Goal: Information Seeking & Learning: Understand process/instructions

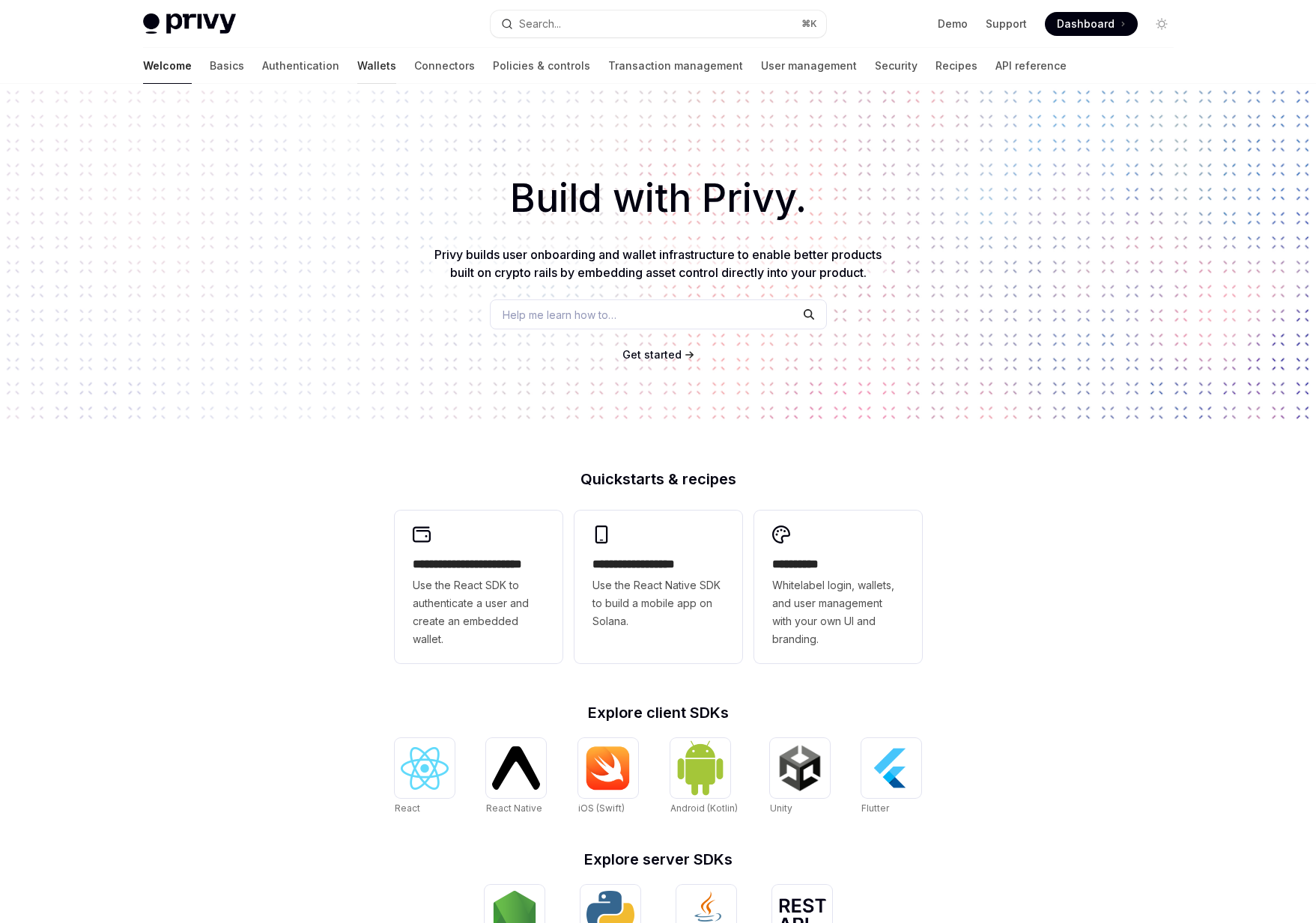
click at [357, 72] on link "Wallets" at bounding box center [376, 66] width 39 height 36
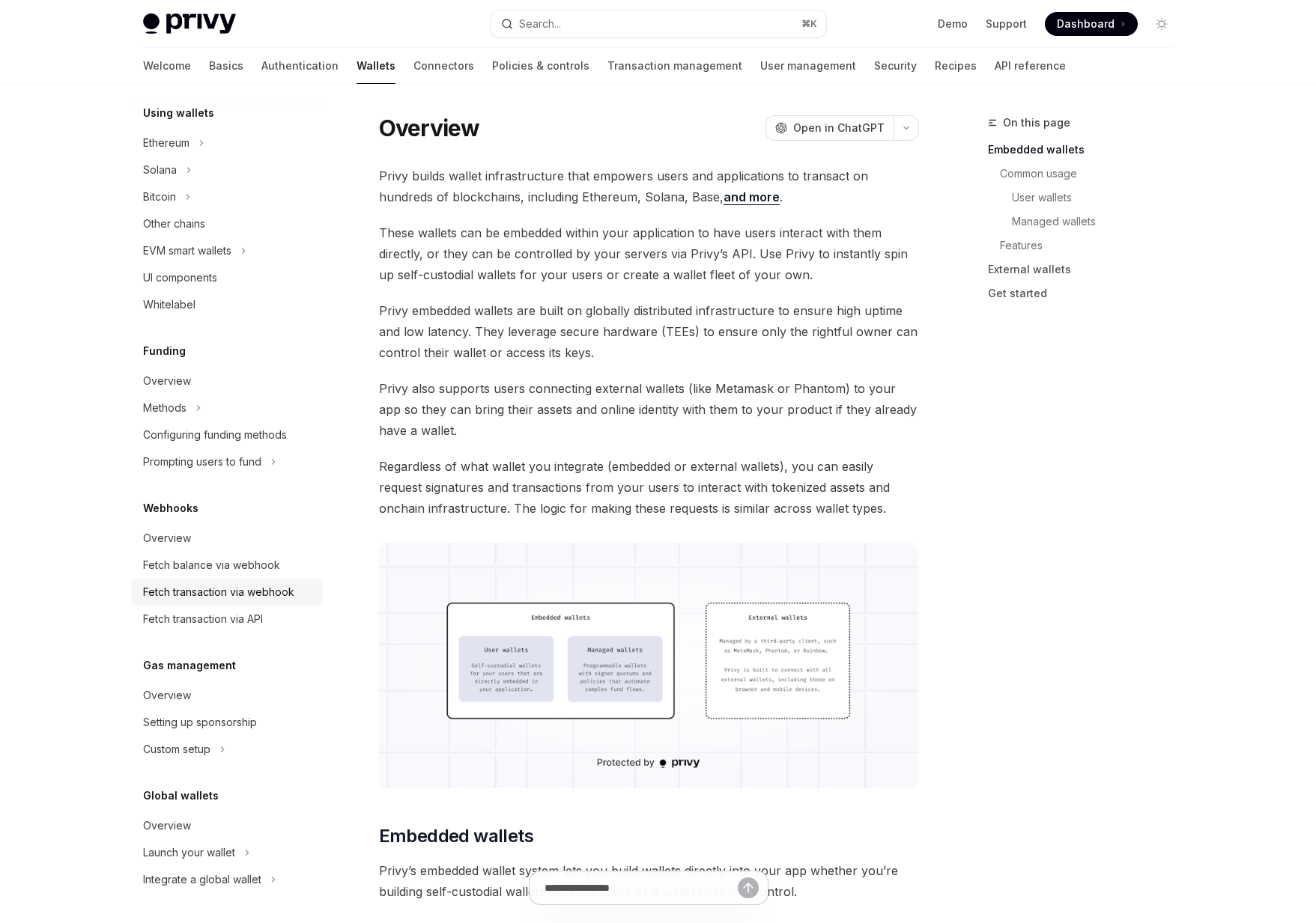
scroll to position [27, 0]
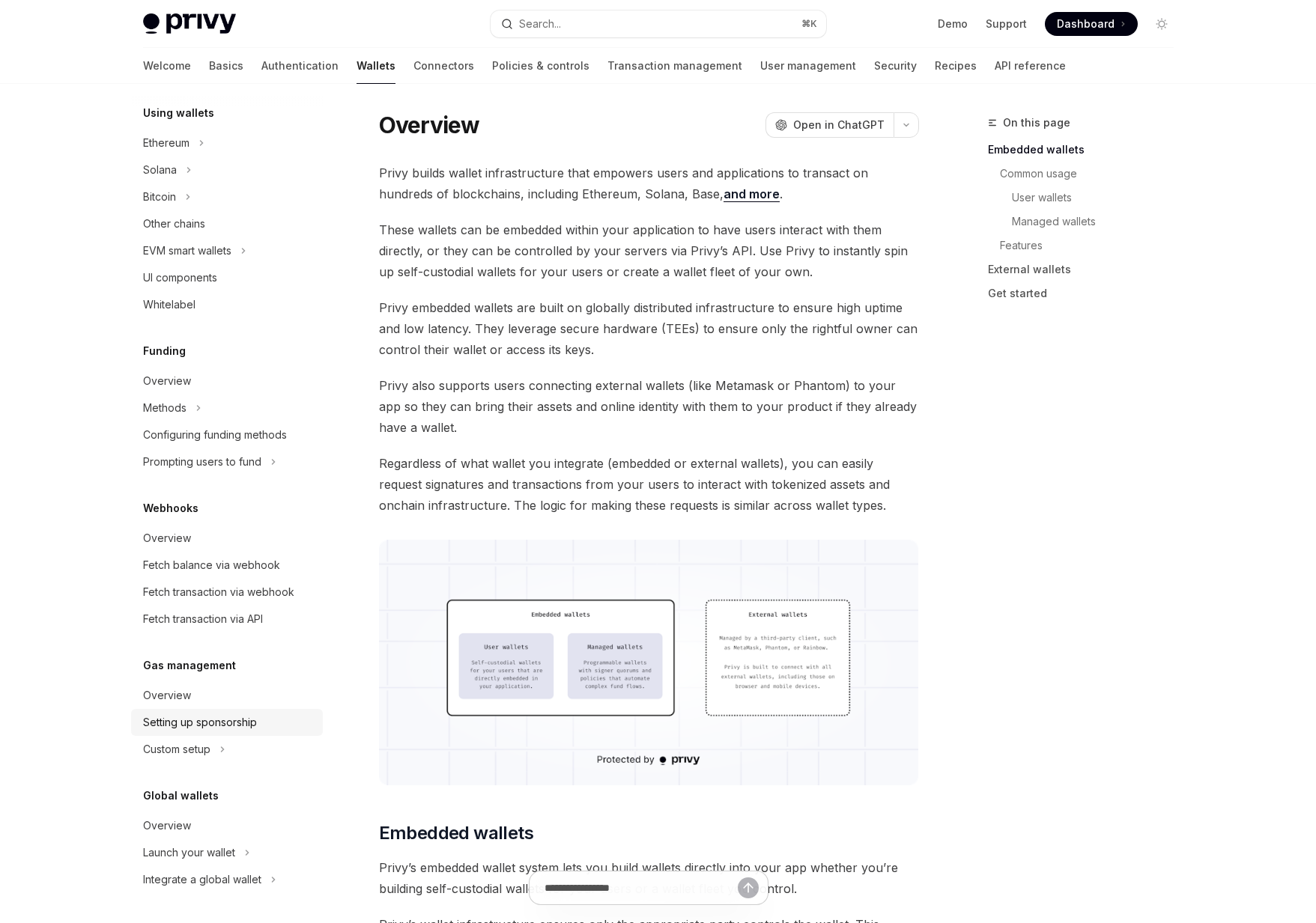
click at [181, 728] on div "Setting up sponsorship" at bounding box center [200, 722] width 114 height 18
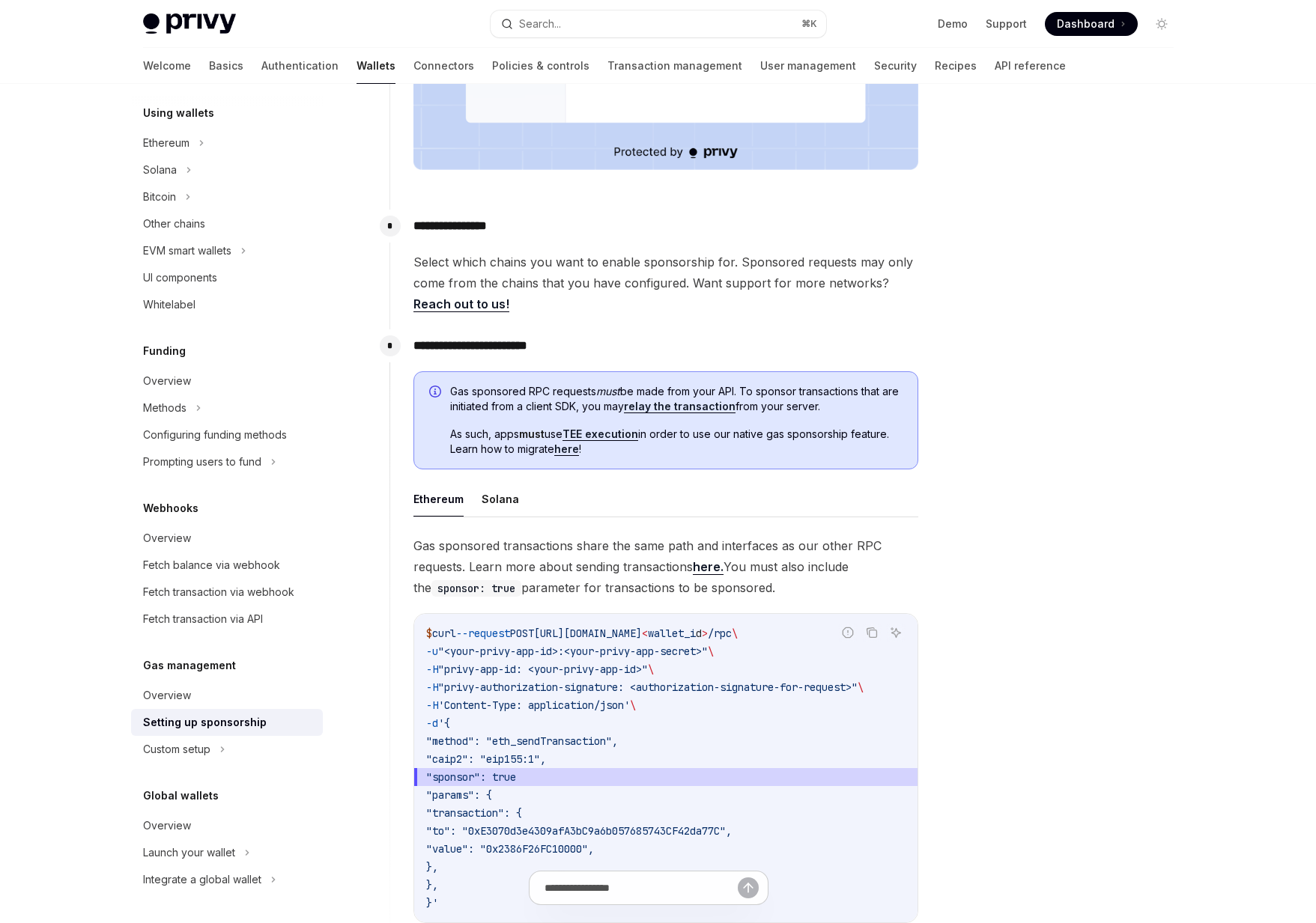
scroll to position [564, 0]
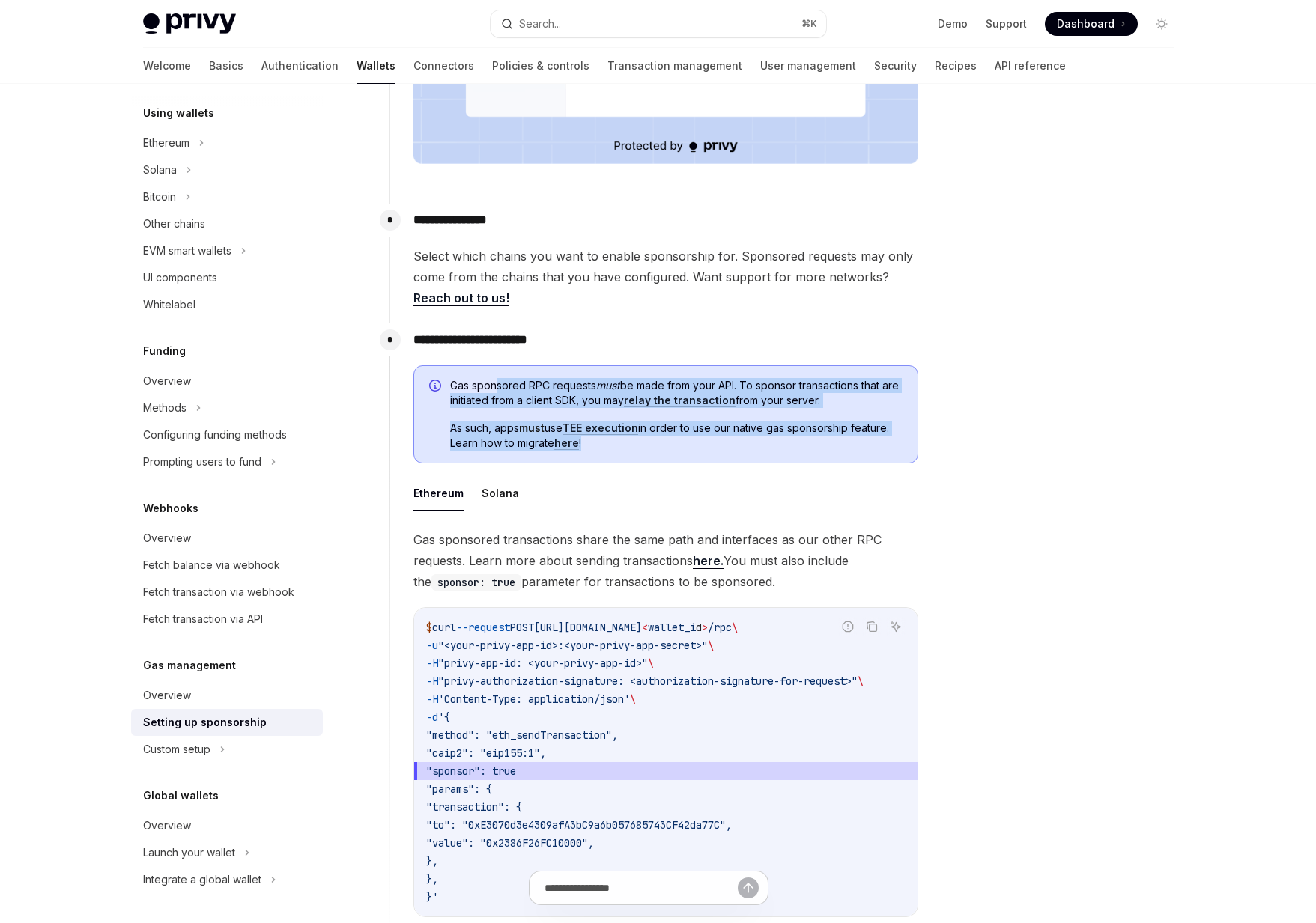
drag, startPoint x: 675, startPoint y: 451, endPoint x: 494, endPoint y: 382, distance: 193.7
click at [494, 382] on div "Gas sponsored RPC requests must be made from your API. To sponsor transactions …" at bounding box center [665, 415] width 504 height 99
click at [494, 382] on span "Gas sponsored RPC requests must be made from your API. To sponsor transactions …" at bounding box center [676, 392] width 452 height 29
drag, startPoint x: 494, startPoint y: 382, endPoint x: 612, endPoint y: 454, distance: 138.2
click at [612, 454] on div "Gas sponsored RPC requests must be made from your API. To sponsor transactions …" at bounding box center [665, 415] width 504 height 99
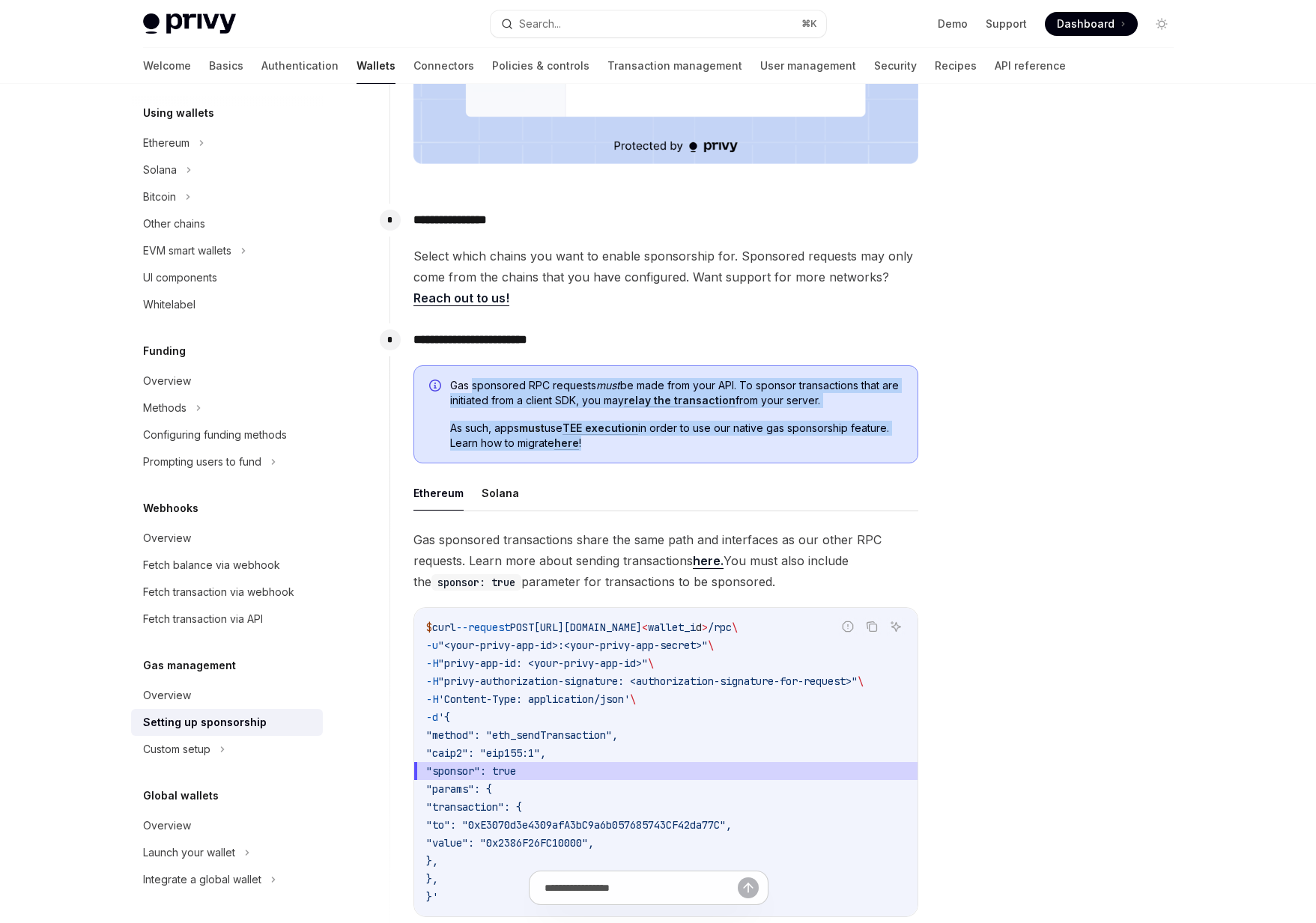
click at [612, 454] on div "Gas sponsored RPC requests must be made from your API. To sponsor transactions …" at bounding box center [665, 415] width 504 height 99
drag, startPoint x: 698, startPoint y: 454, endPoint x: 412, endPoint y: 365, distance: 299.5
click at [412, 364] on div "**********" at bounding box center [654, 633] width 529 height 619
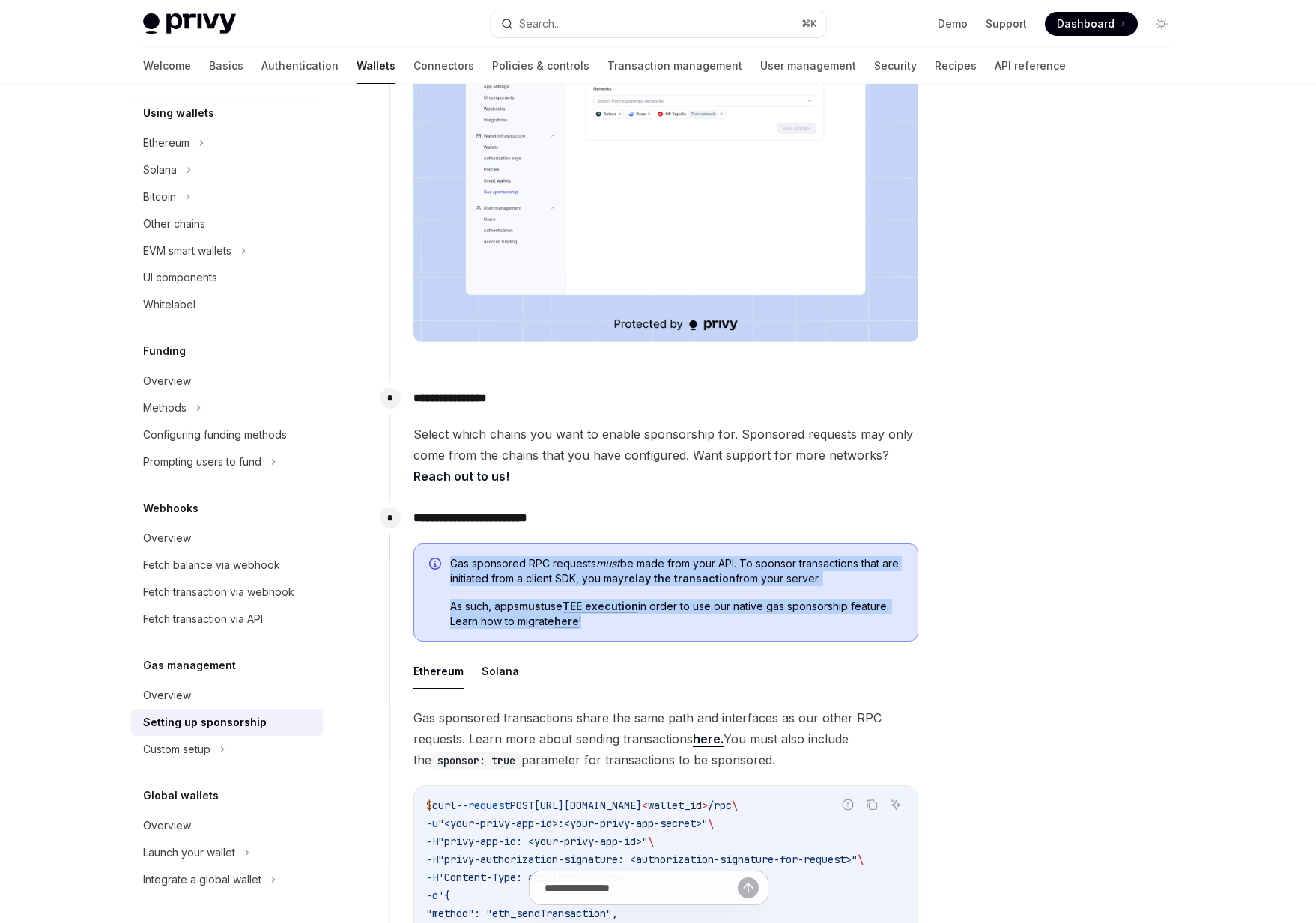
scroll to position [371, 0]
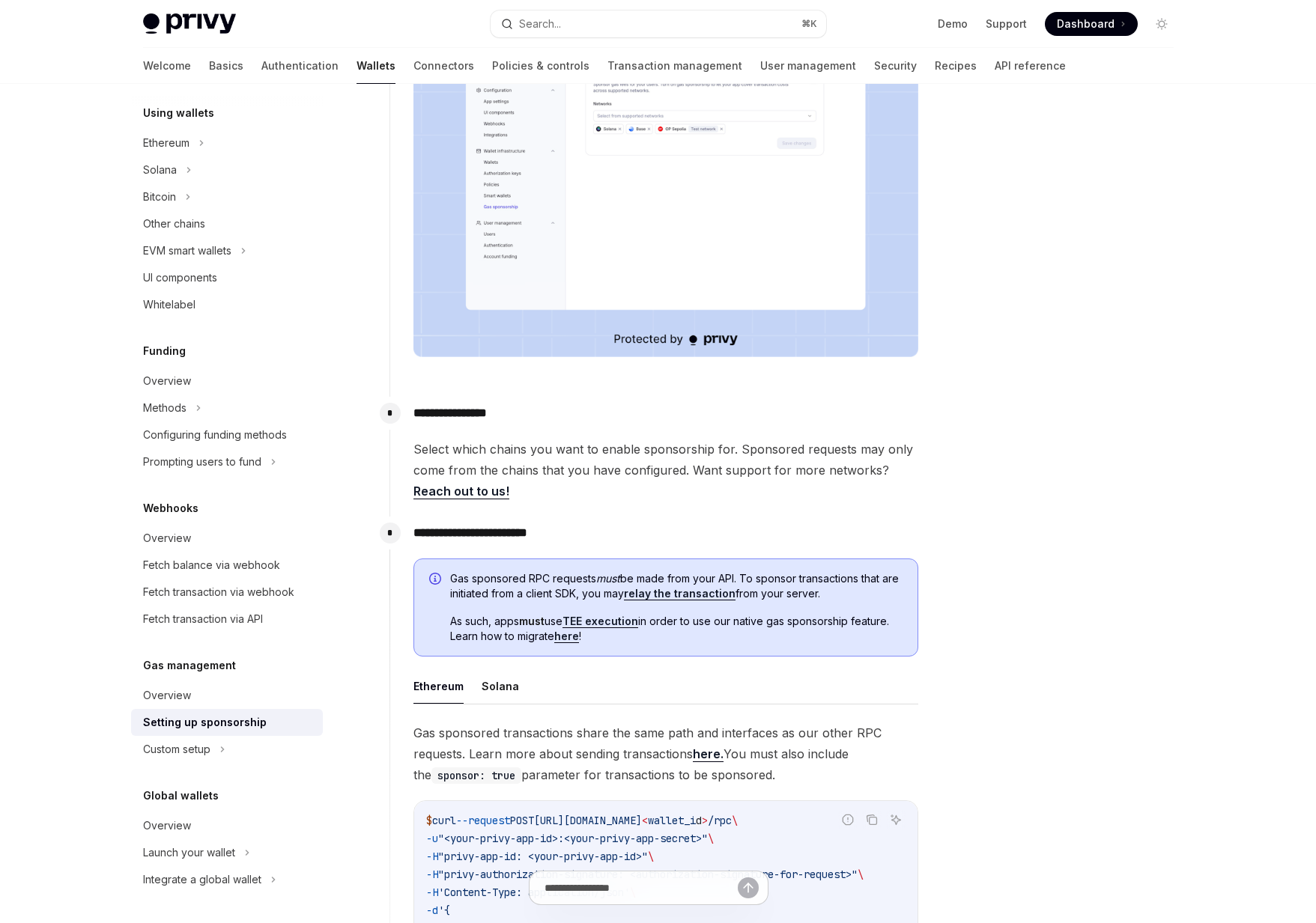
click at [638, 522] on p "**********" at bounding box center [665, 533] width 504 height 21
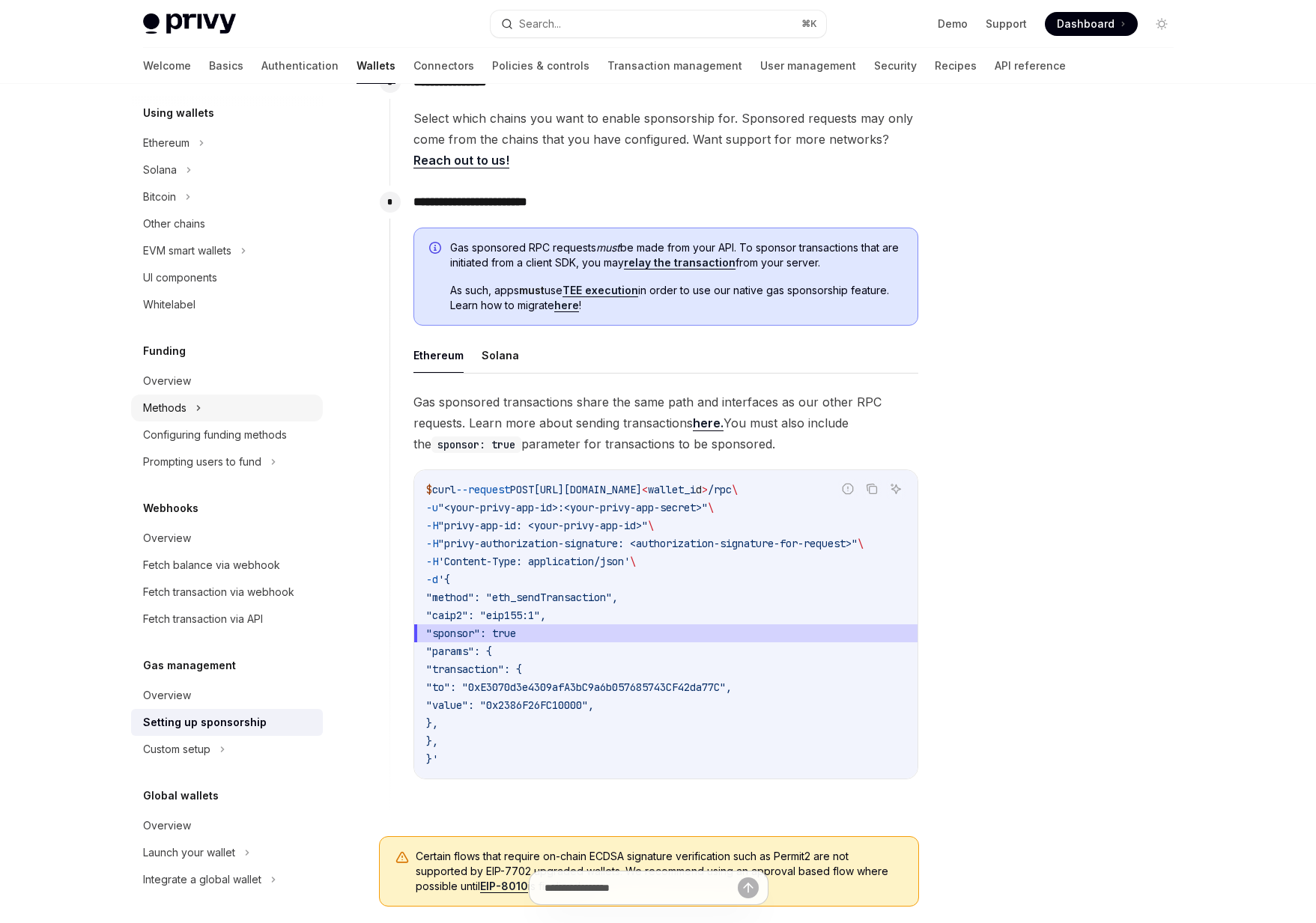
scroll to position [736, 0]
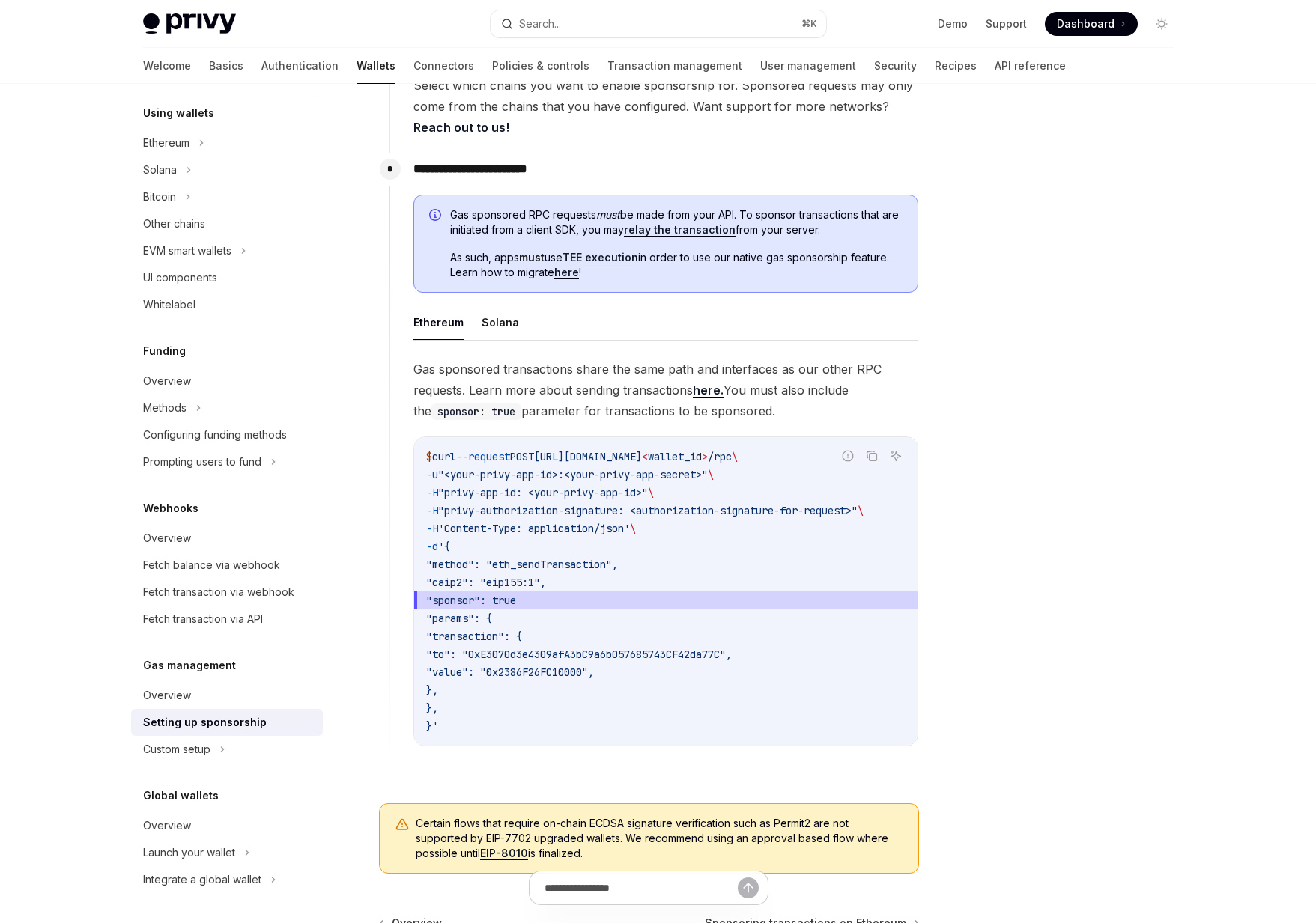
click at [177, 72] on div "Welcome Basics Authentication Wallets Connectors Policies & controls Transactio…" at bounding box center [603, 66] width 922 height 36
click at [141, 60] on div "Welcome Basics Authentication Wallets Connectors Policies & controls Transactio…" at bounding box center [658, 66] width 1102 height 36
click at [209, 60] on link "Basics" at bounding box center [226, 66] width 34 height 36
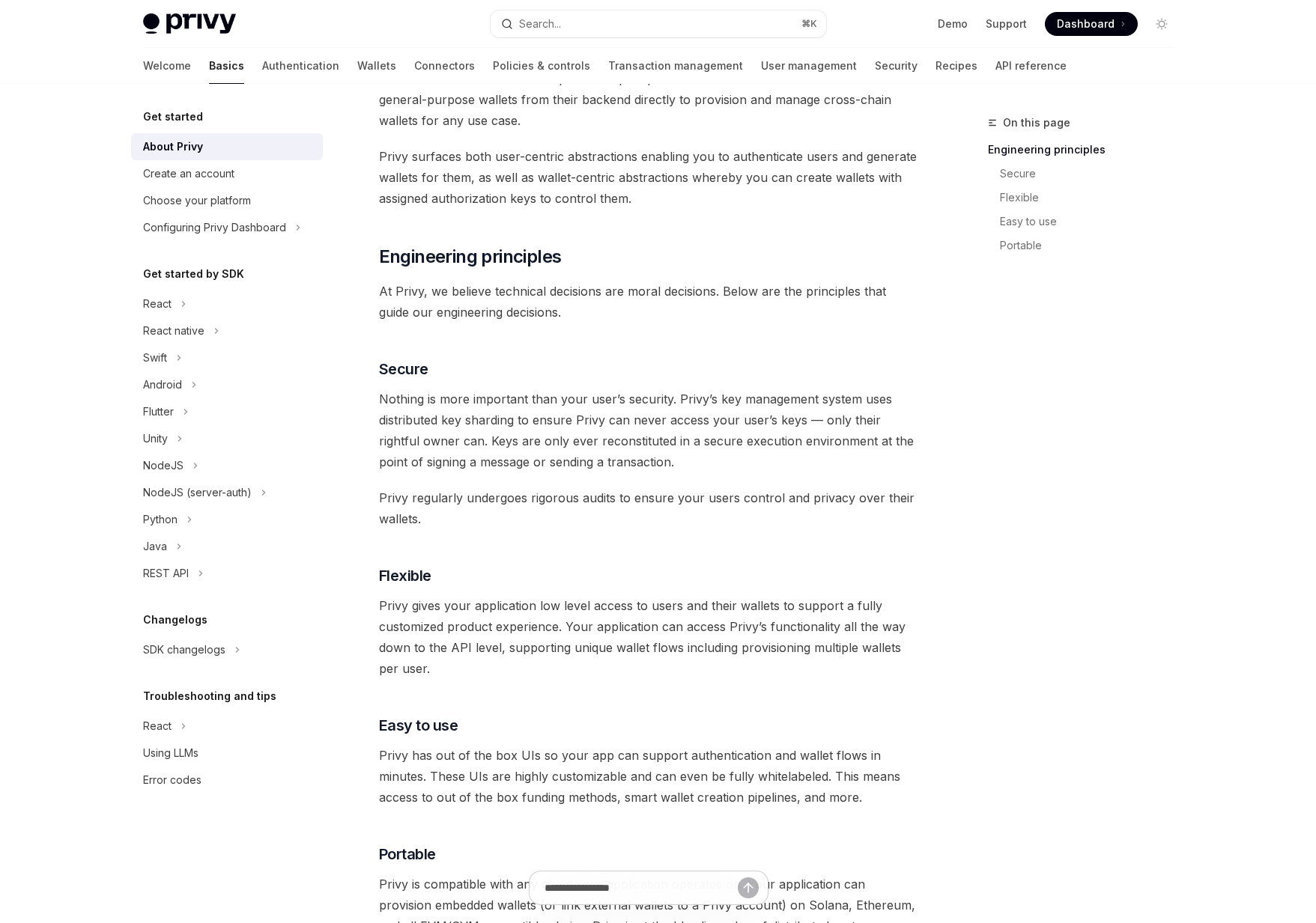
scroll to position [438, 0]
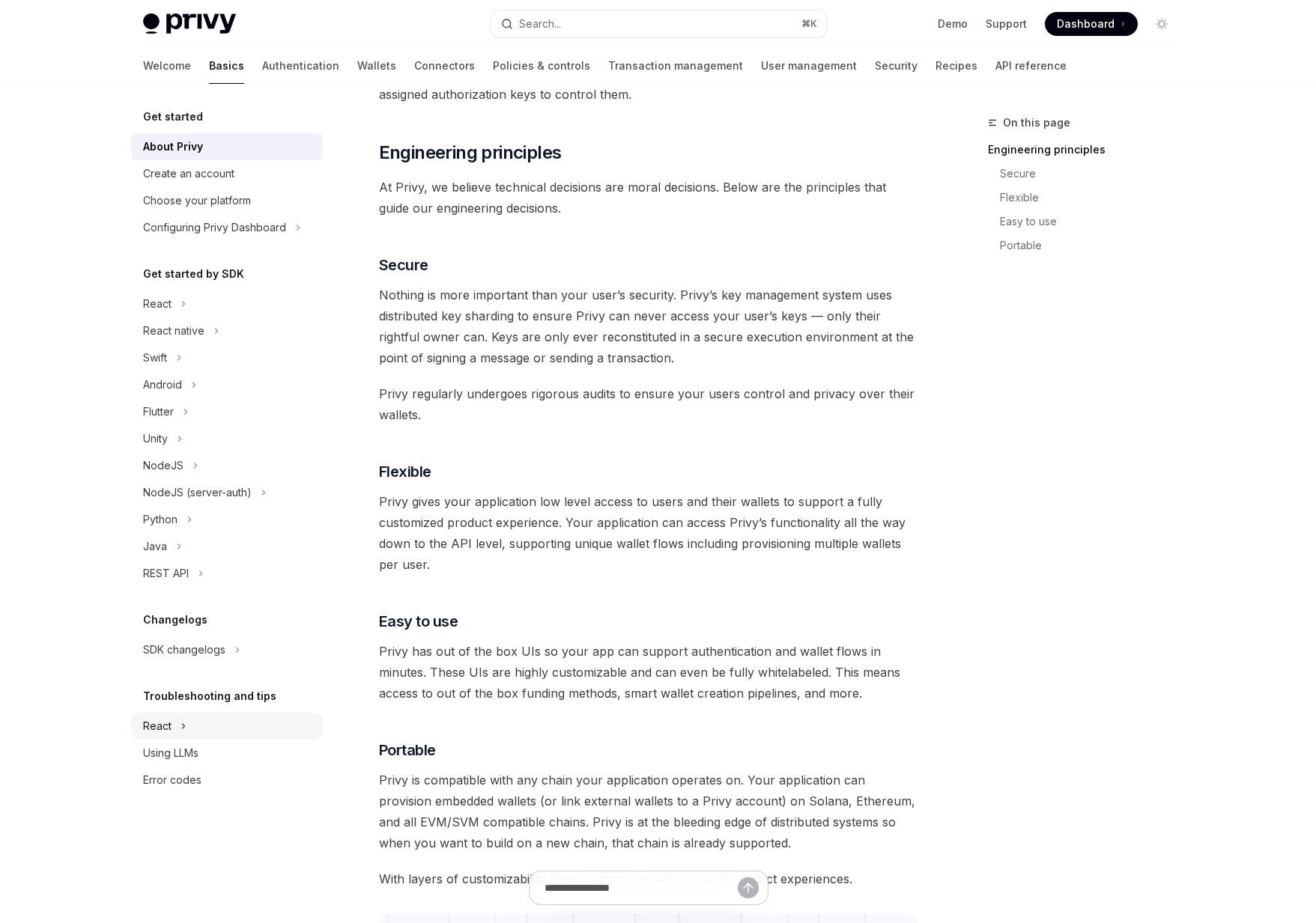
click at [196, 721] on button "React" at bounding box center [226, 726] width 191 height 27
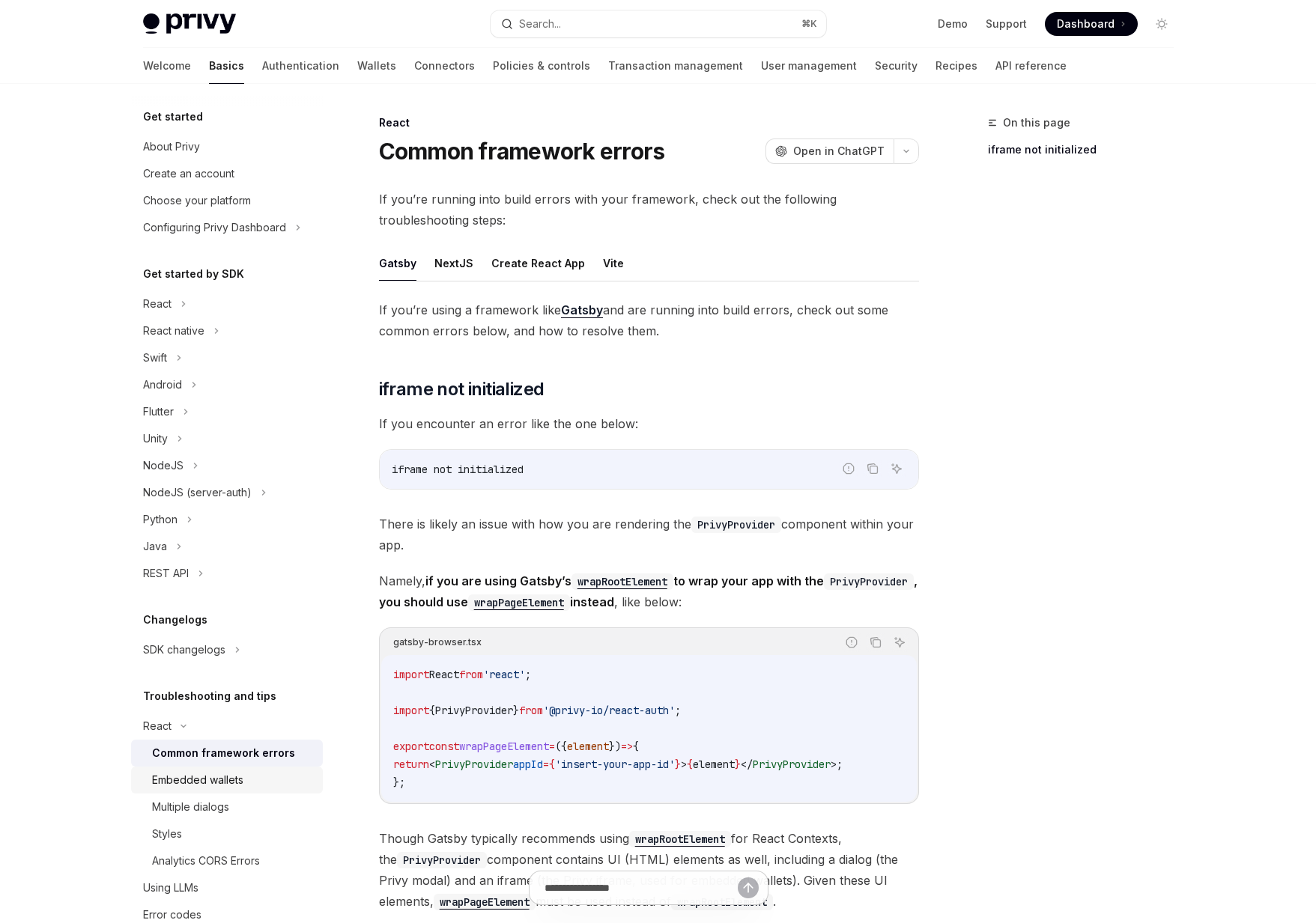
scroll to position [6, 0]
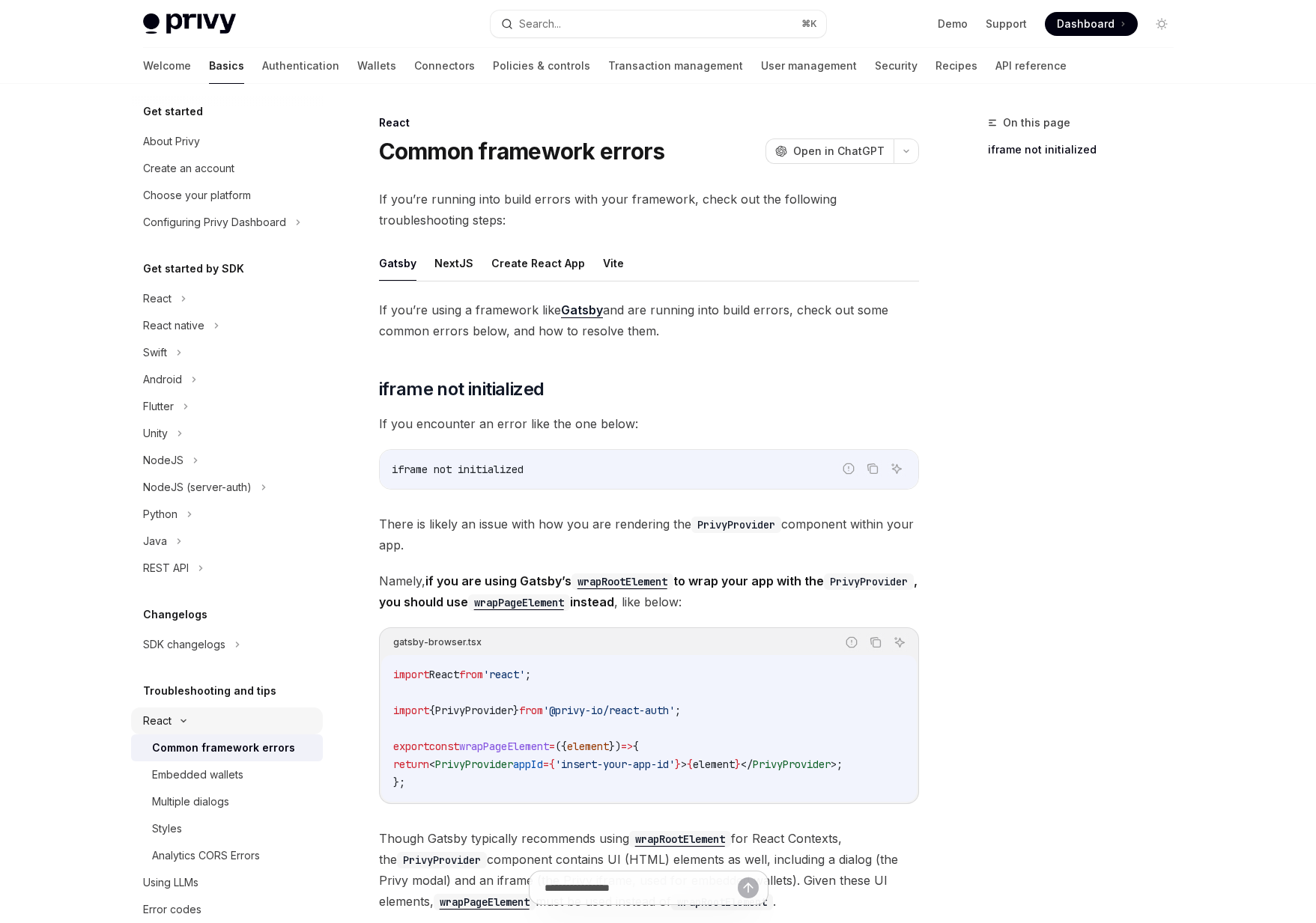
click at [212, 709] on button "React" at bounding box center [226, 721] width 191 height 27
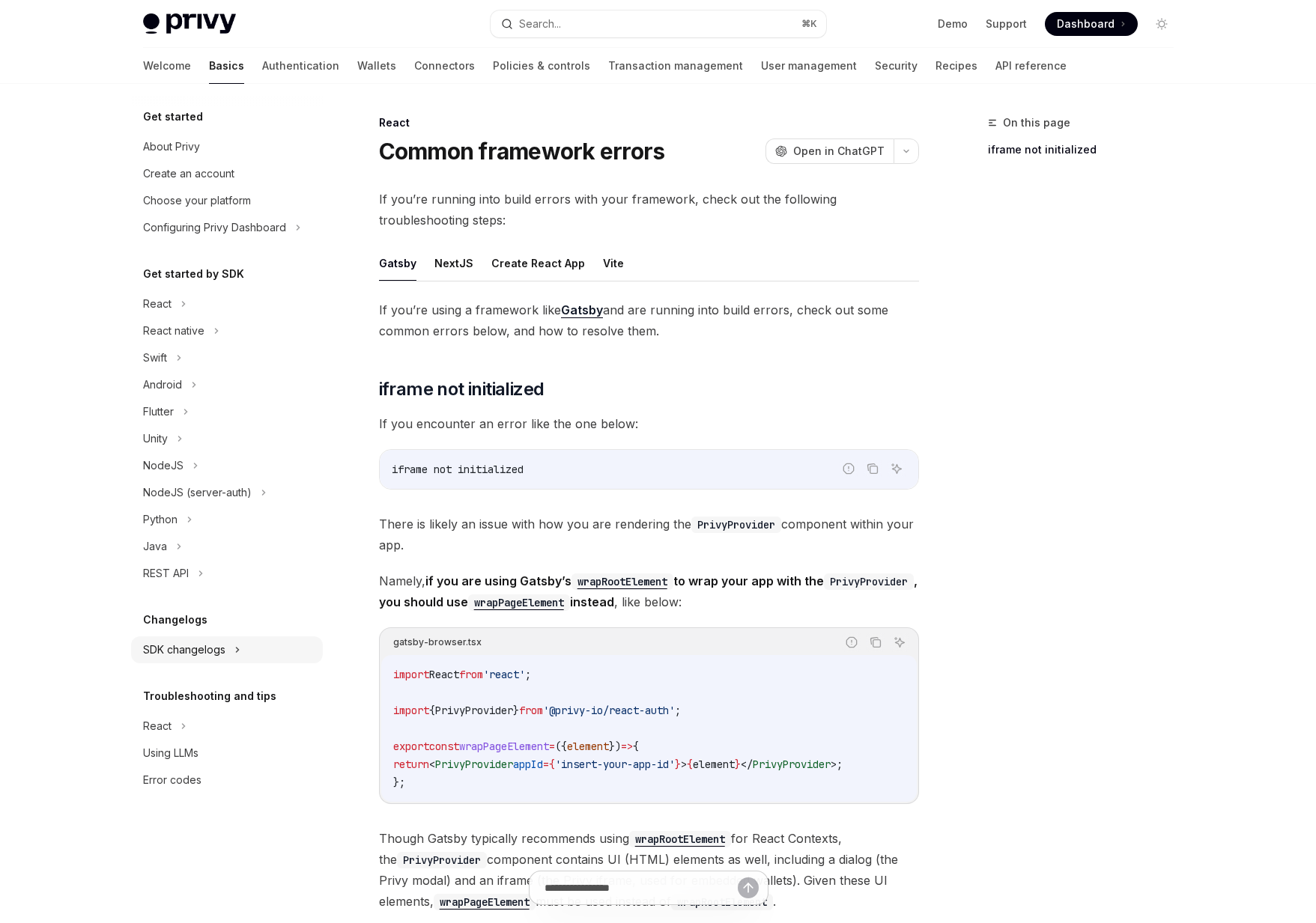
click at [223, 658] on div "SDK changelogs" at bounding box center [184, 650] width 83 height 18
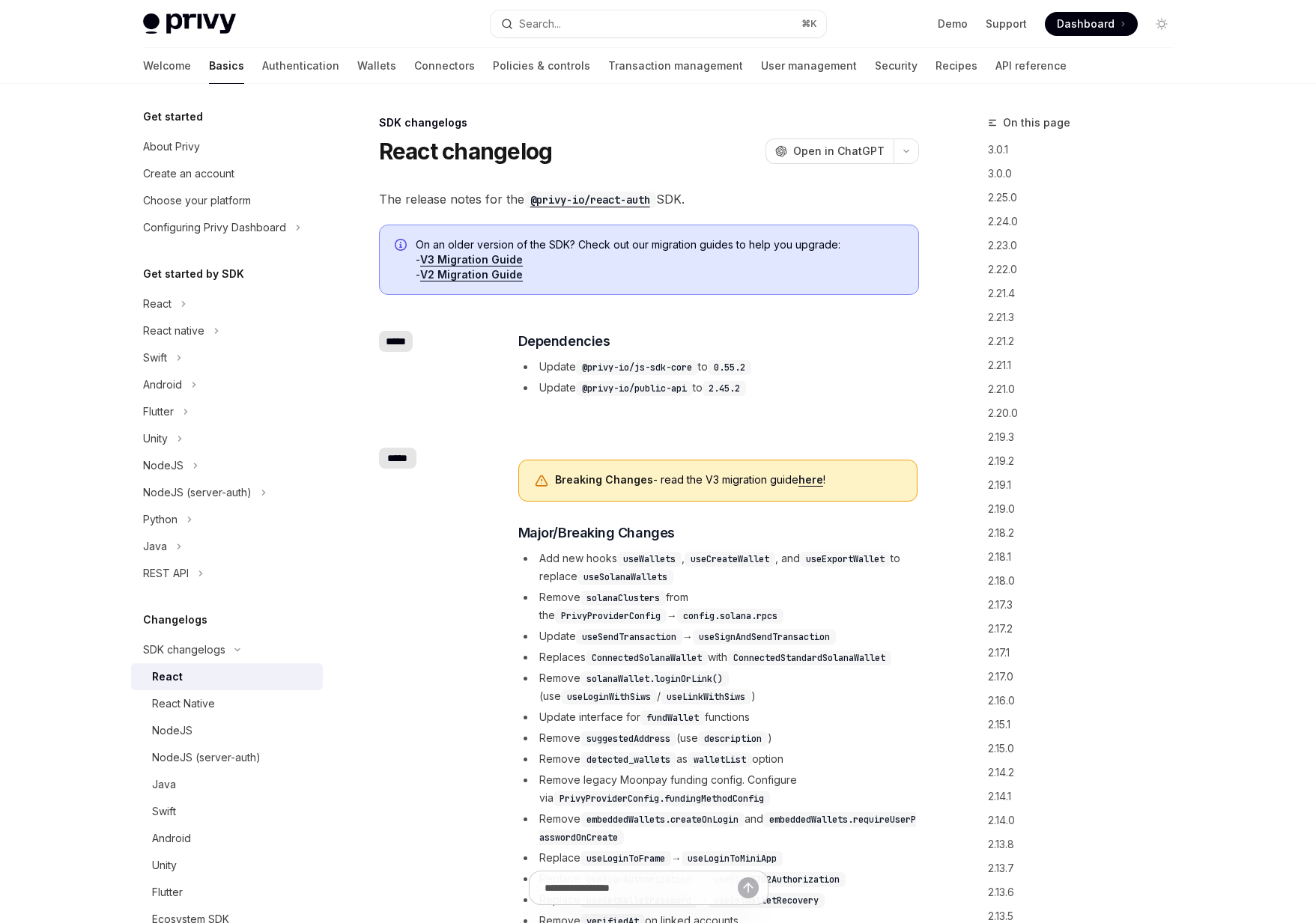
click at [223, 668] on div "React" at bounding box center [233, 677] width 162 height 18
click at [660, 574] on code "useSolanaWallets" at bounding box center [625, 578] width 96 height 15
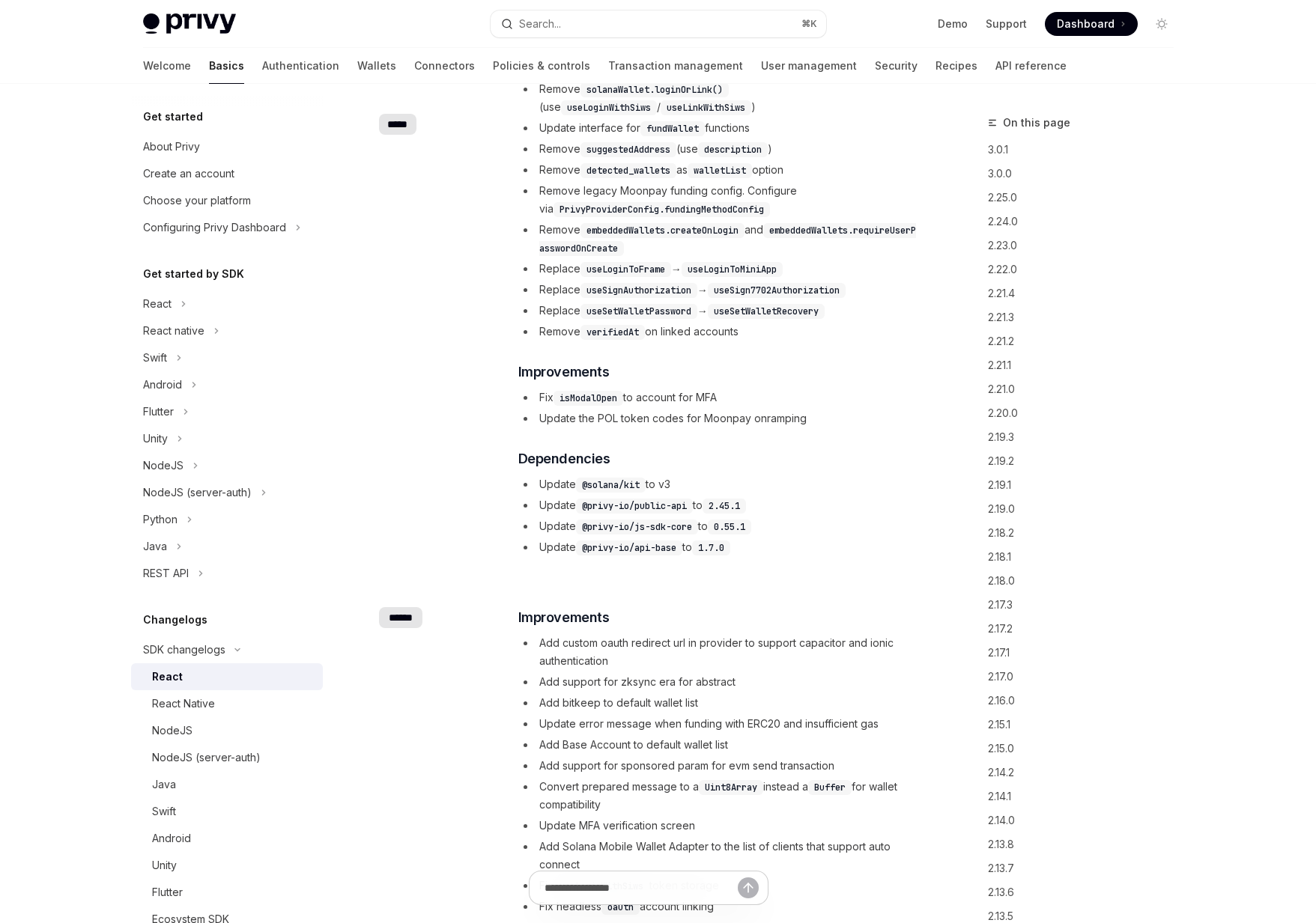
scroll to position [681, 0]
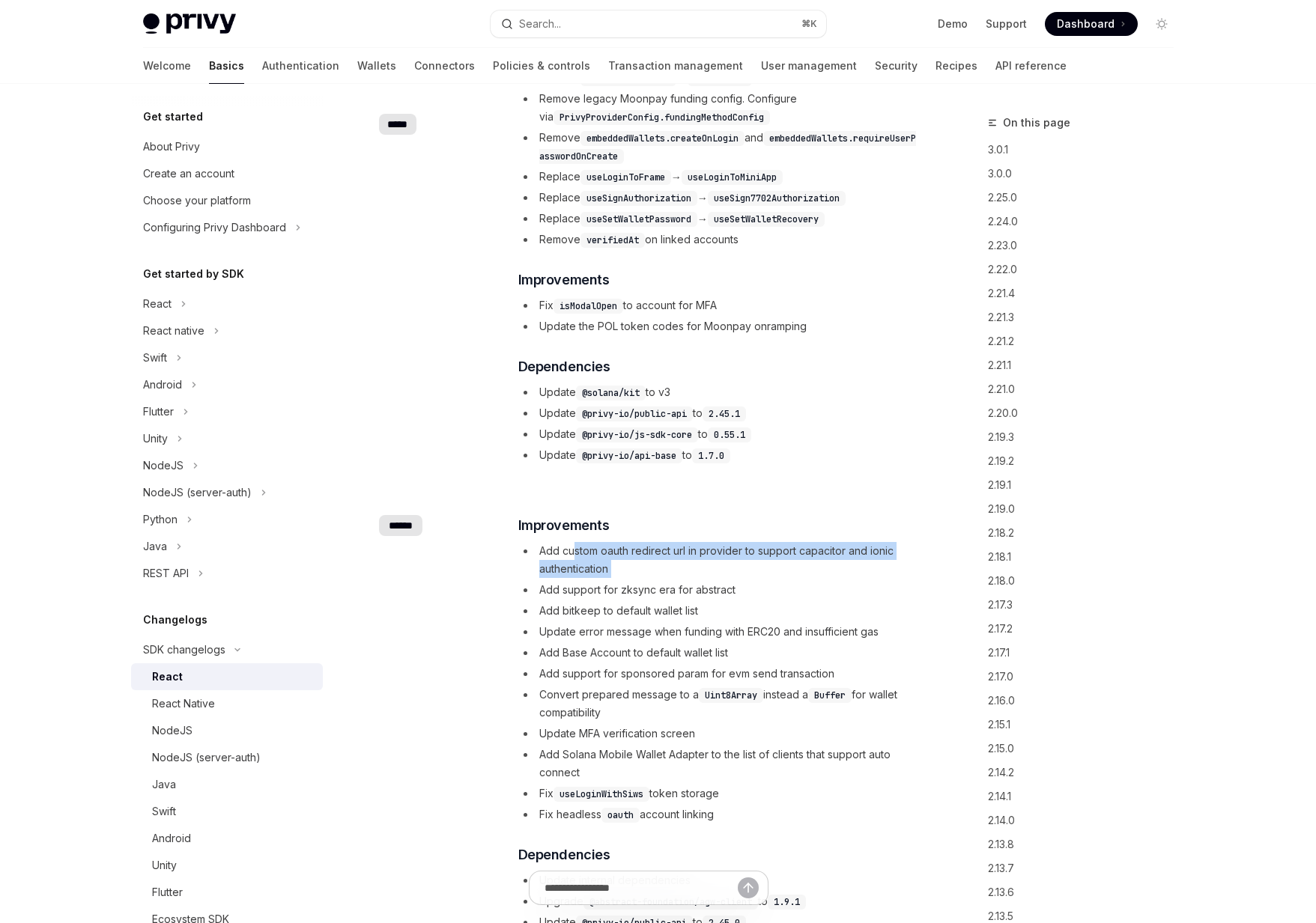
drag, startPoint x: 631, startPoint y: 578, endPoint x: 575, endPoint y: 550, distance: 62.6
click at [575, 550] on ul "Add custom oauth redirect url in provider to support capacitor and ionic authen…" at bounding box center [717, 683] width 399 height 282
click at [575, 550] on li "Add custom oauth redirect url in provider to support capacitor and ionic authen…" at bounding box center [717, 560] width 399 height 36
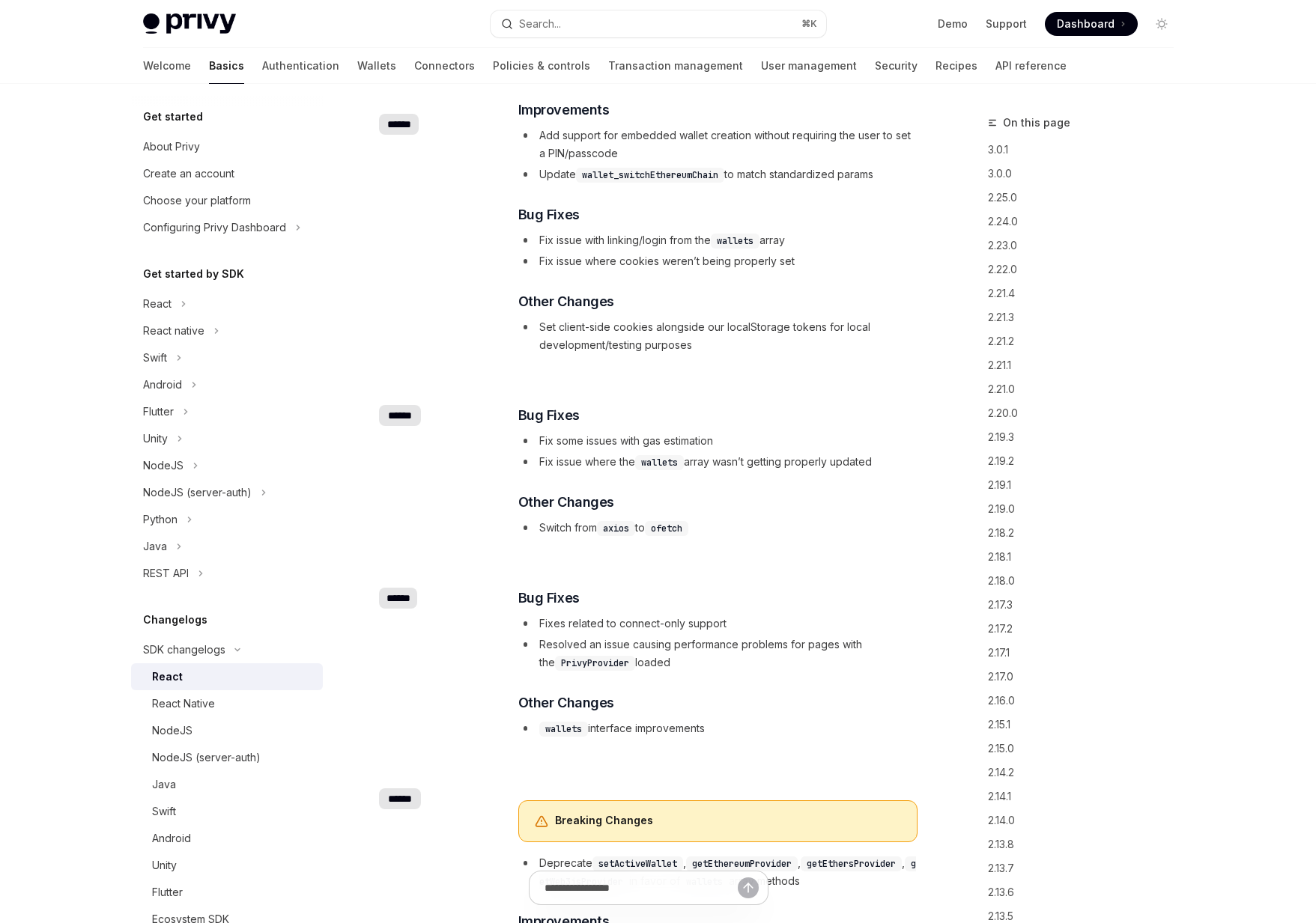
scroll to position [852, 0]
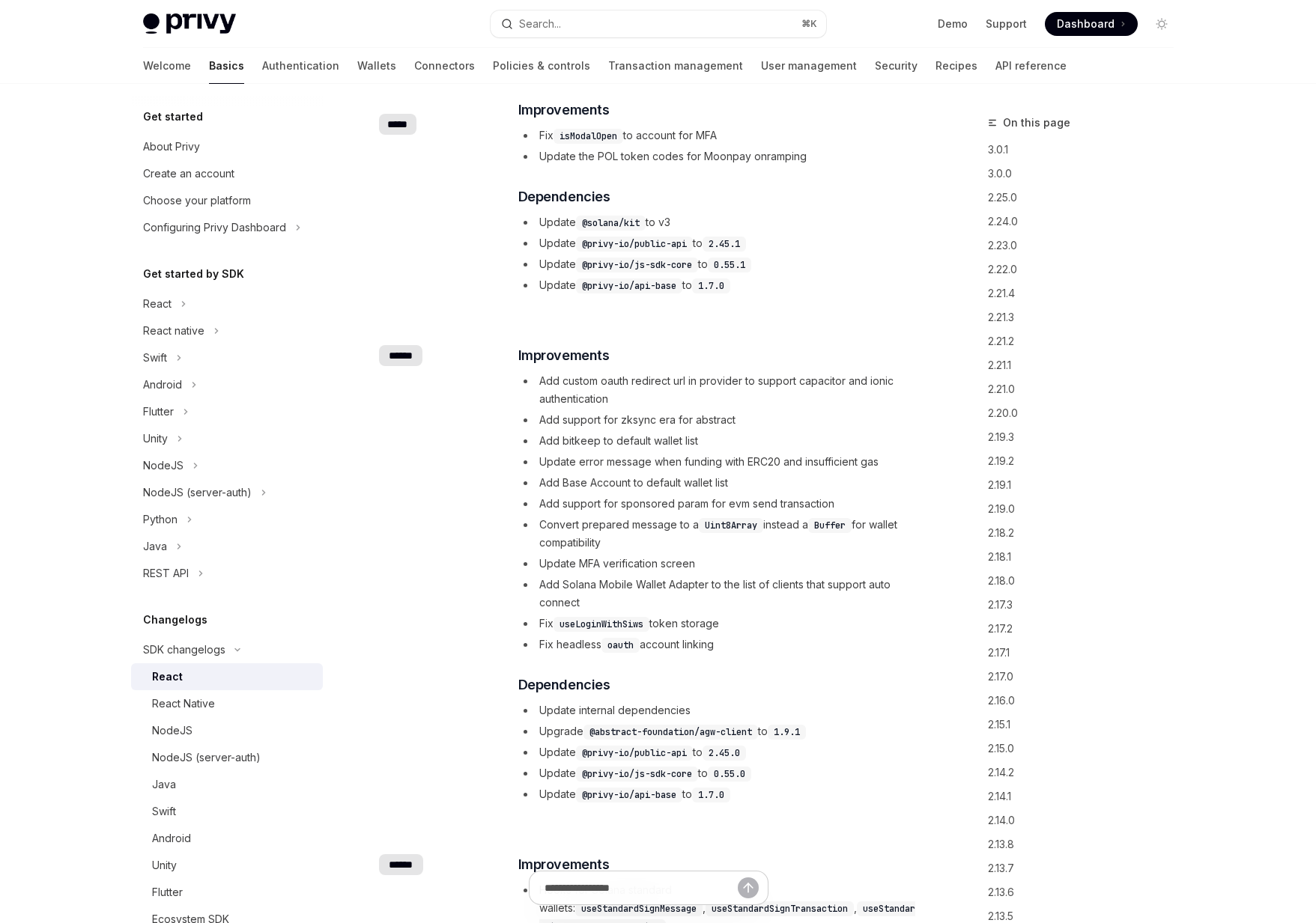
click at [560, 601] on li "Add Solana Mobile Wallet Adapter to the list of clients that support auto conne…" at bounding box center [717, 594] width 399 height 36
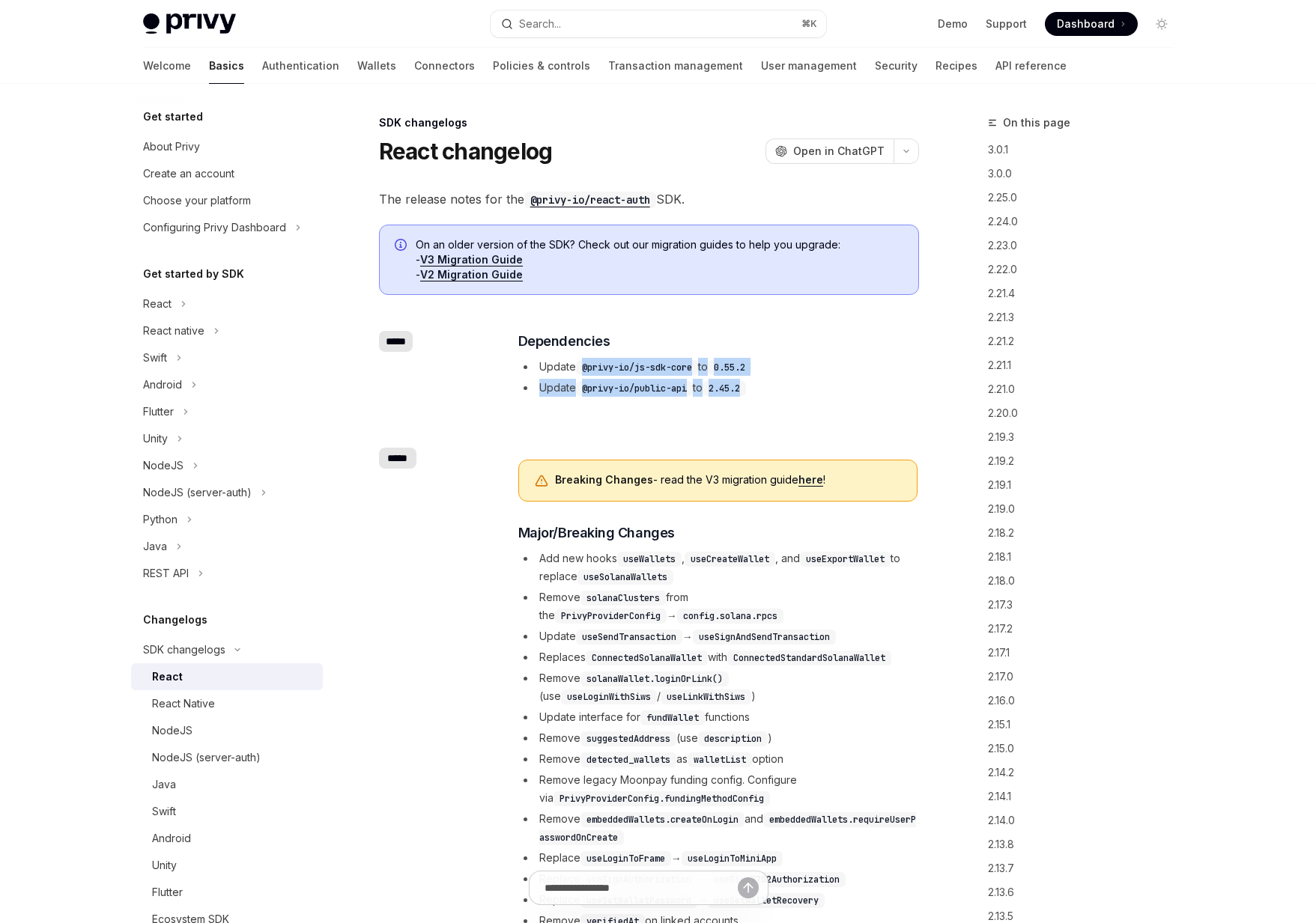
drag, startPoint x: 788, startPoint y: 392, endPoint x: 586, endPoint y: 358, distance: 204.8
click at [586, 358] on ul "Update @privy-io/js-sdk-core to 0.55.2 Update @privy-io/public-api to 2.45.2" at bounding box center [717, 377] width 399 height 39
click at [586, 358] on li "Update @privy-io/js-sdk-core to 0.55.2" at bounding box center [717, 366] width 399 height 18
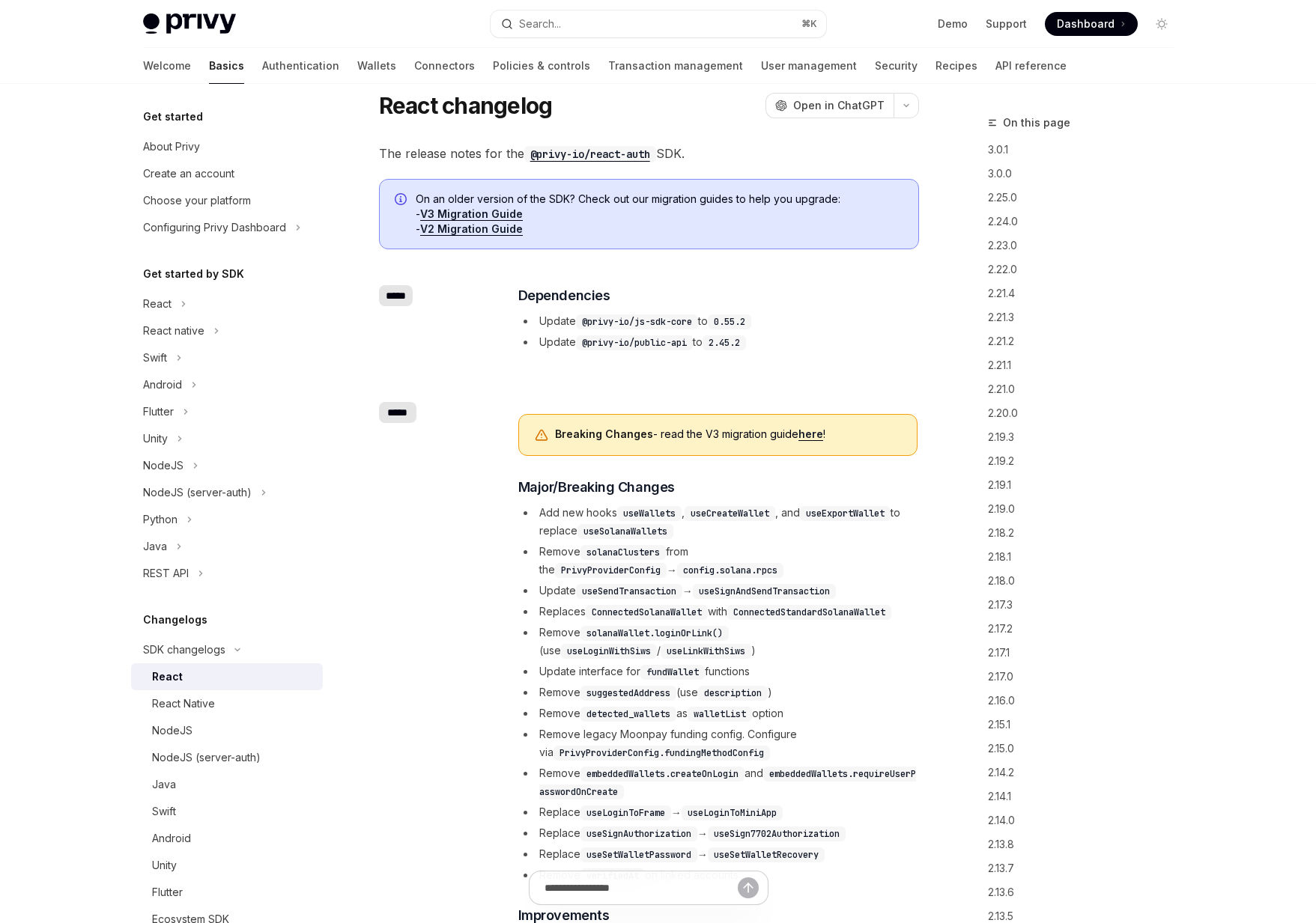
drag, startPoint x: 605, startPoint y: 501, endPoint x: 807, endPoint y: 782, distance: 346.1
click at [807, 782] on div "Breaking Changes - read the V3 migration guide here ! ​ Major/Breaking Changes …" at bounding box center [717, 756] width 399 height 686
click at [807, 782] on li "Remove embeddedWallets.createOnLogin and embeddedWallets.requireUserPasswordOnC…" at bounding box center [717, 782] width 399 height 36
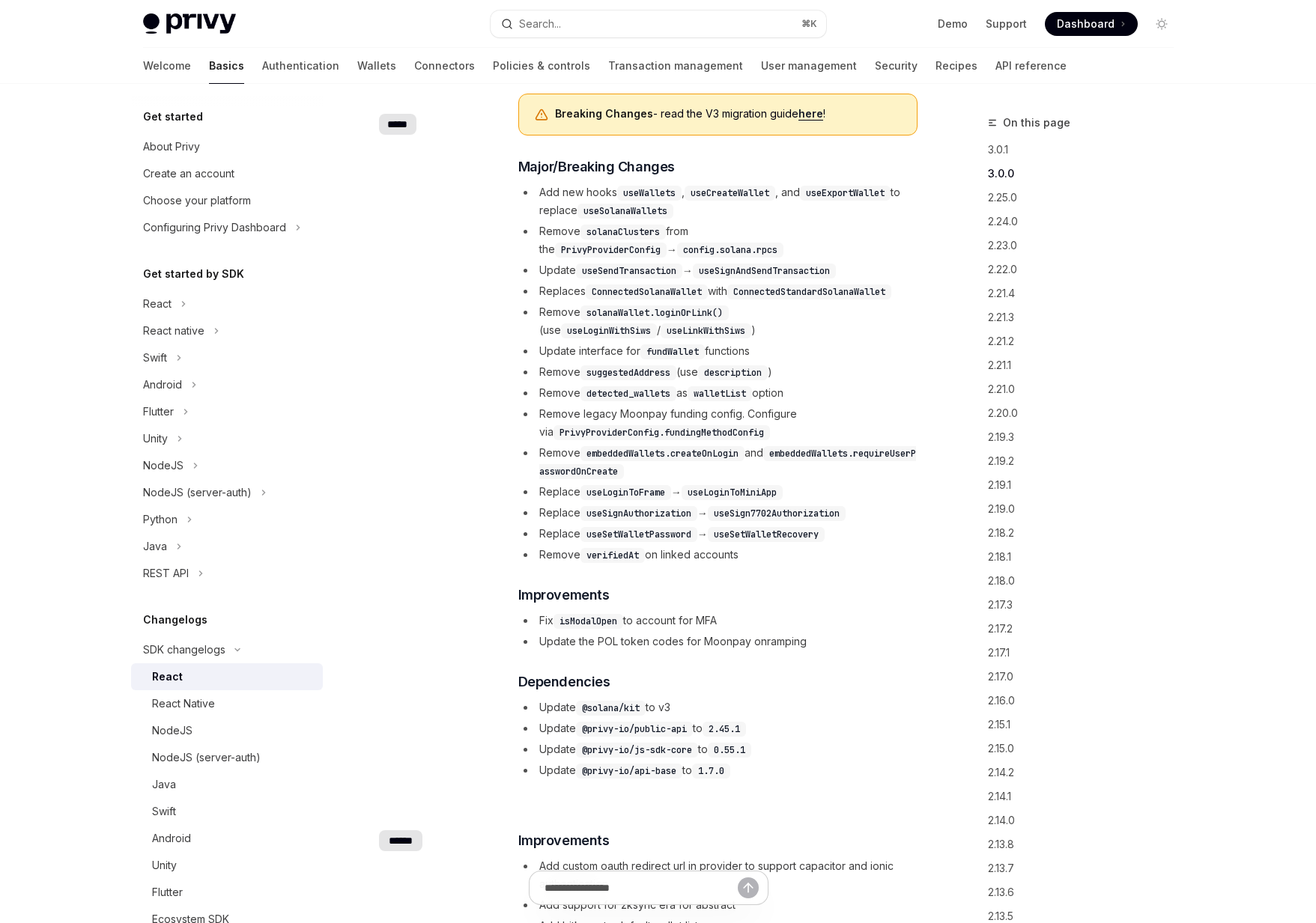
scroll to position [163, 0]
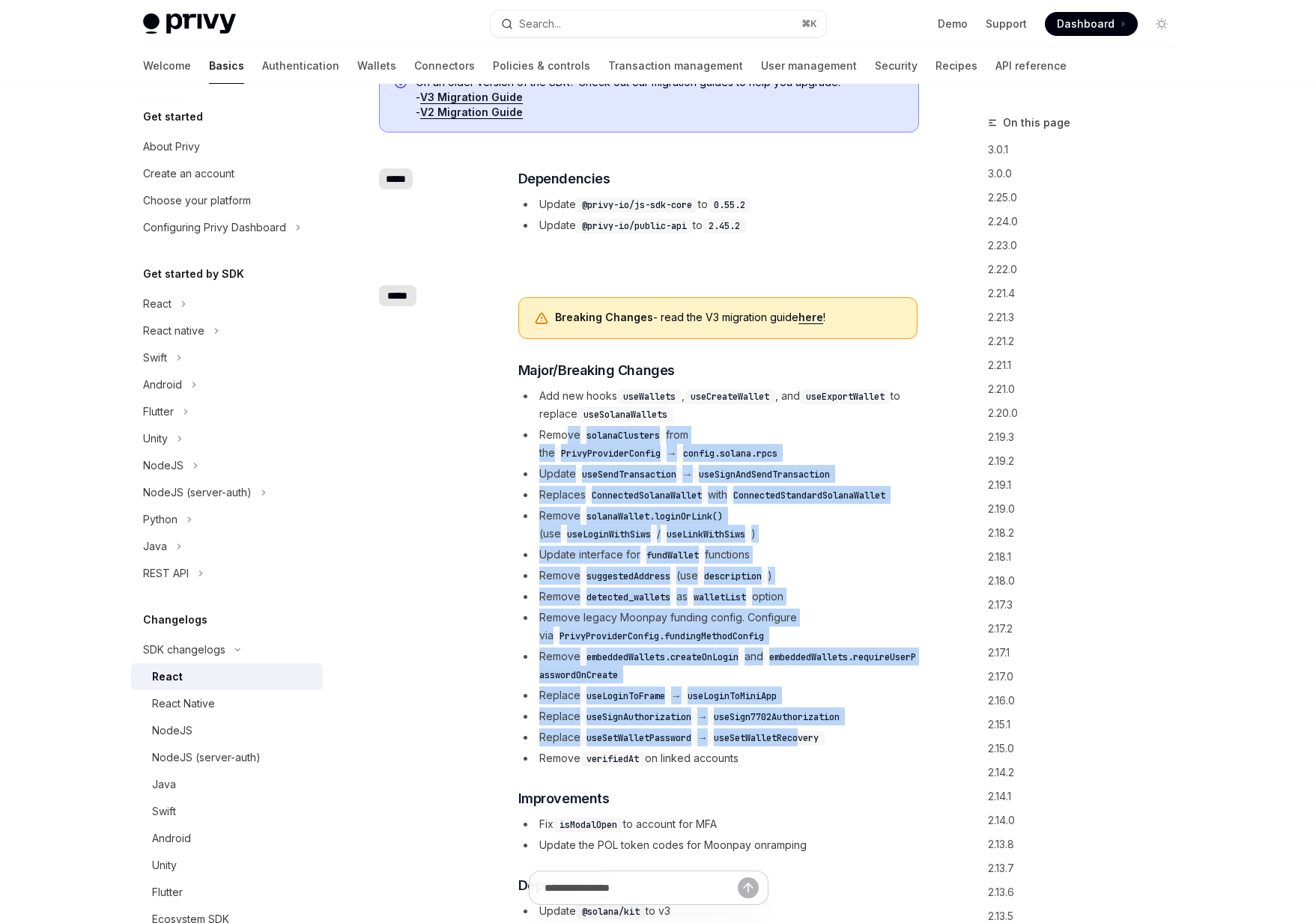
drag, startPoint x: 814, startPoint y: 742, endPoint x: 567, endPoint y: 426, distance: 401.1
click at [567, 426] on ul "Add new hooks useWallets , useCreateWallet , and useExportWallet to replace use…" at bounding box center [717, 578] width 399 height 381
click at [567, 426] on li "Remove solanaClusters from the PrivyProviderConfig → config.solana.rpcs" at bounding box center [717, 444] width 399 height 36
drag, startPoint x: 567, startPoint y: 426, endPoint x: 759, endPoint y: 776, distance: 399.2
click at [759, 776] on div "Breaking Changes - read the V3 migration guide here ! ​ Major/Breaking Changes …" at bounding box center [717, 639] width 399 height 686
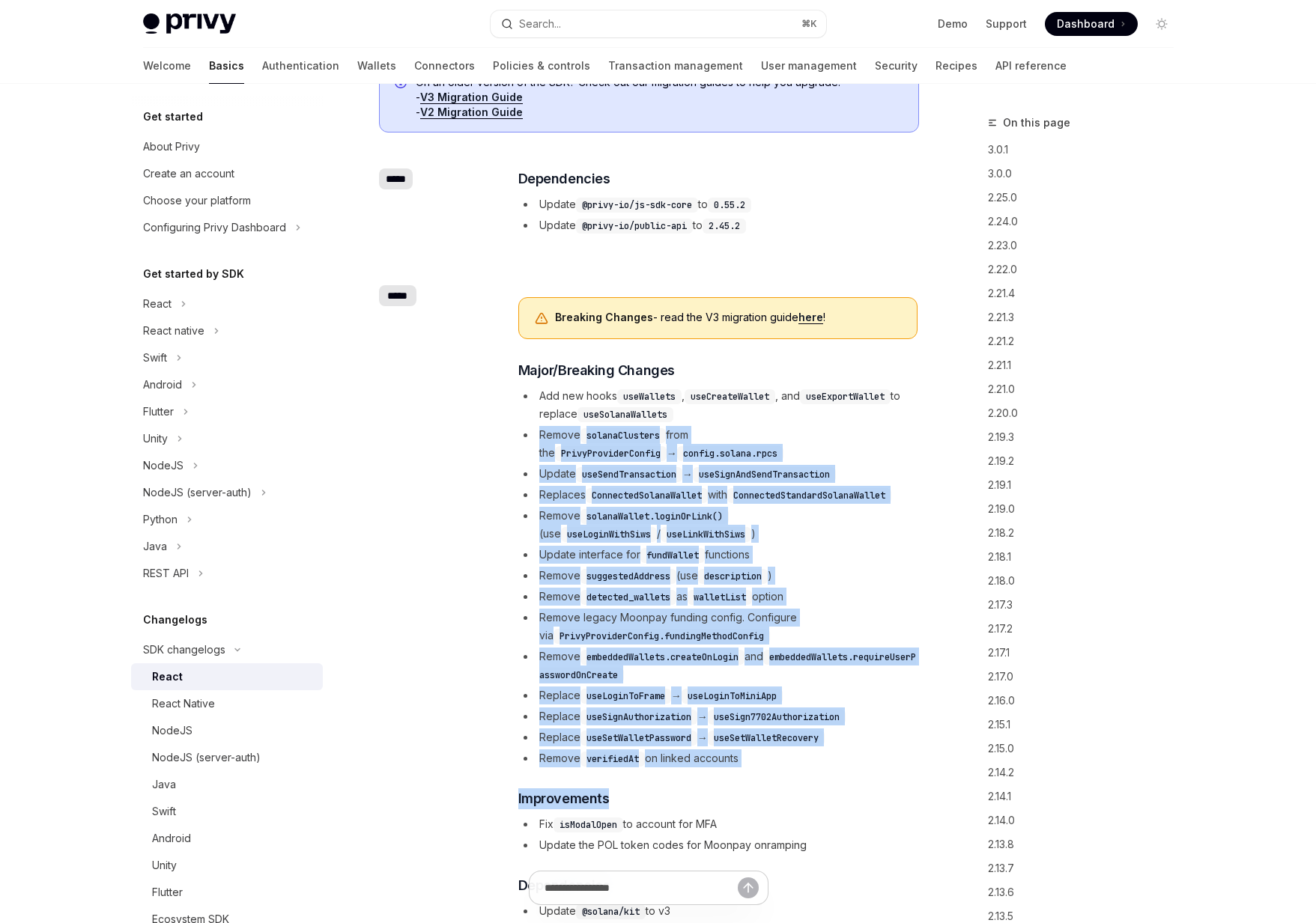
click at [759, 776] on div "Breaking Changes - read the V3 migration guide here ! ​ Major/Breaking Changes …" at bounding box center [717, 639] width 399 height 686
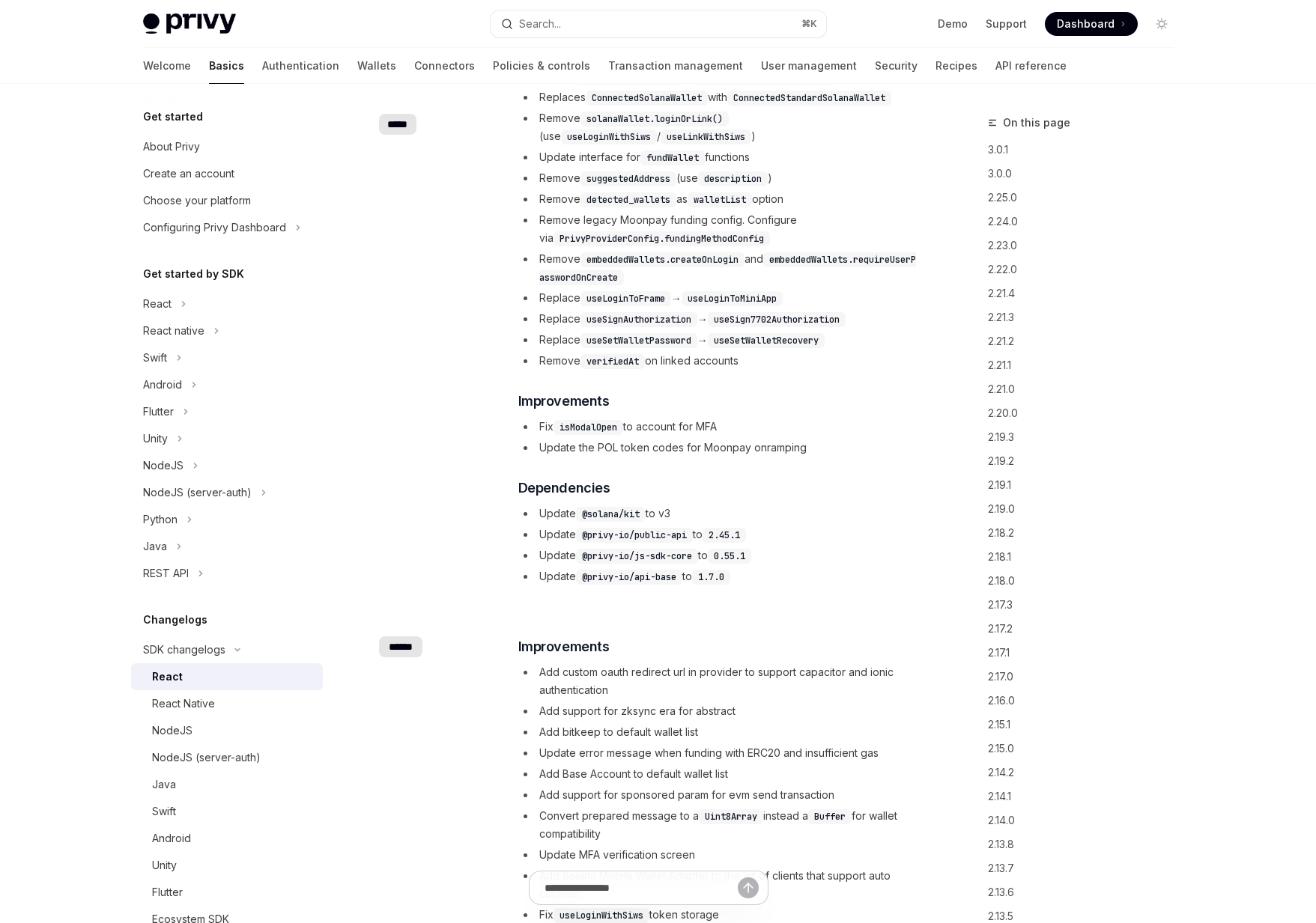
scroll to position [886, 0]
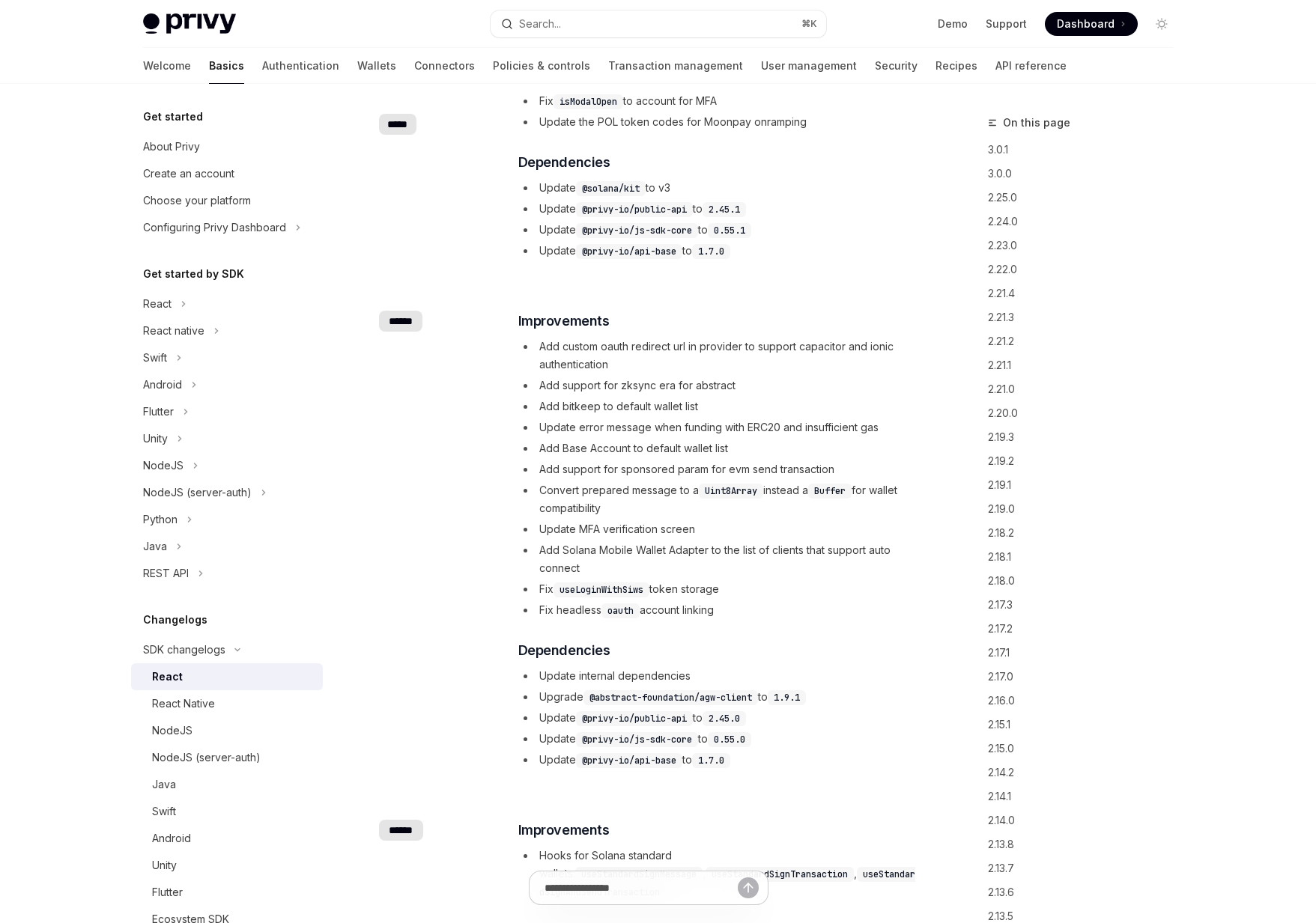
click at [915, 466] on li "Add support for sponsored param for evm send transaction" at bounding box center [717, 469] width 399 height 18
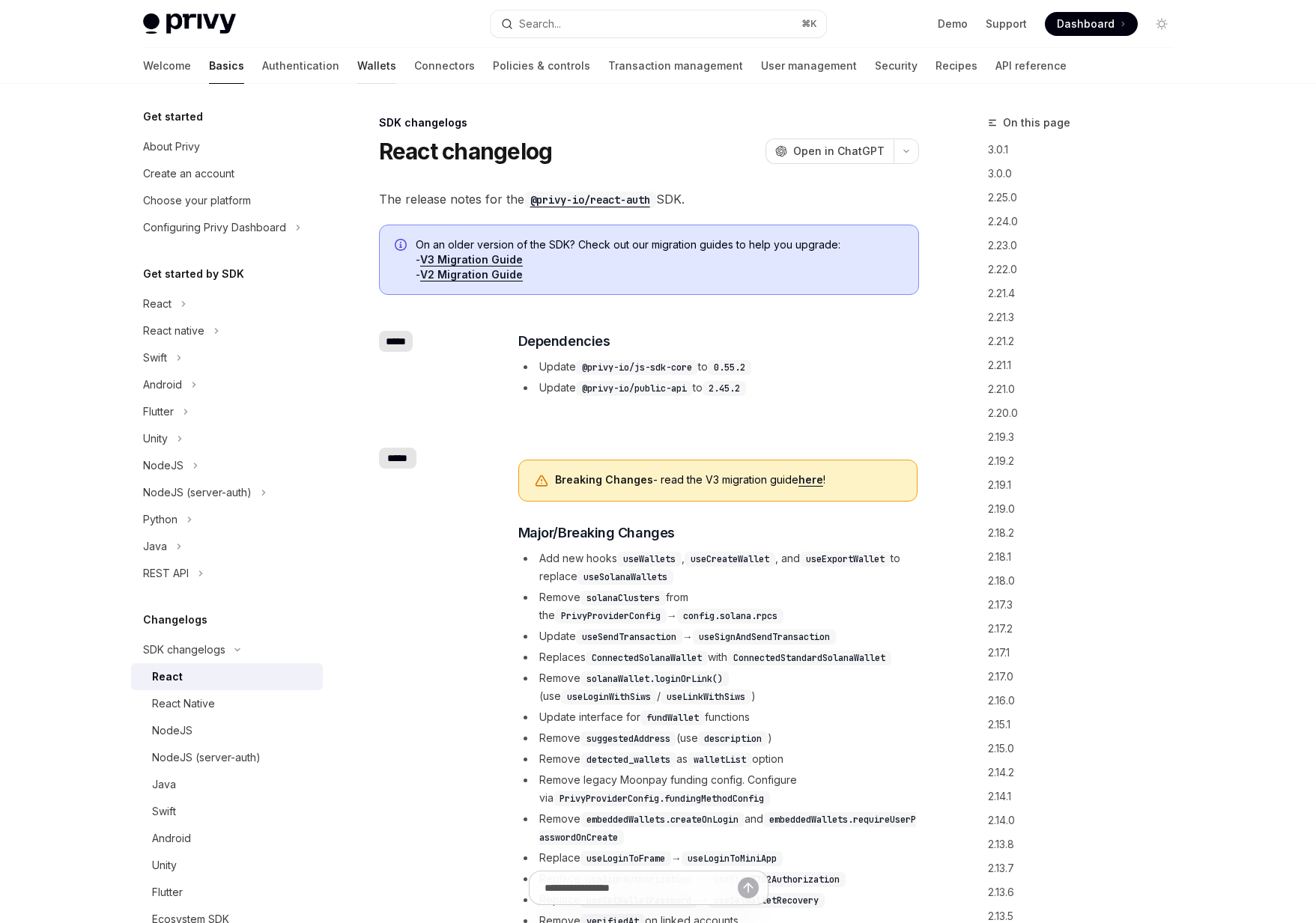
click at [357, 61] on link "Wallets" at bounding box center [376, 66] width 39 height 36
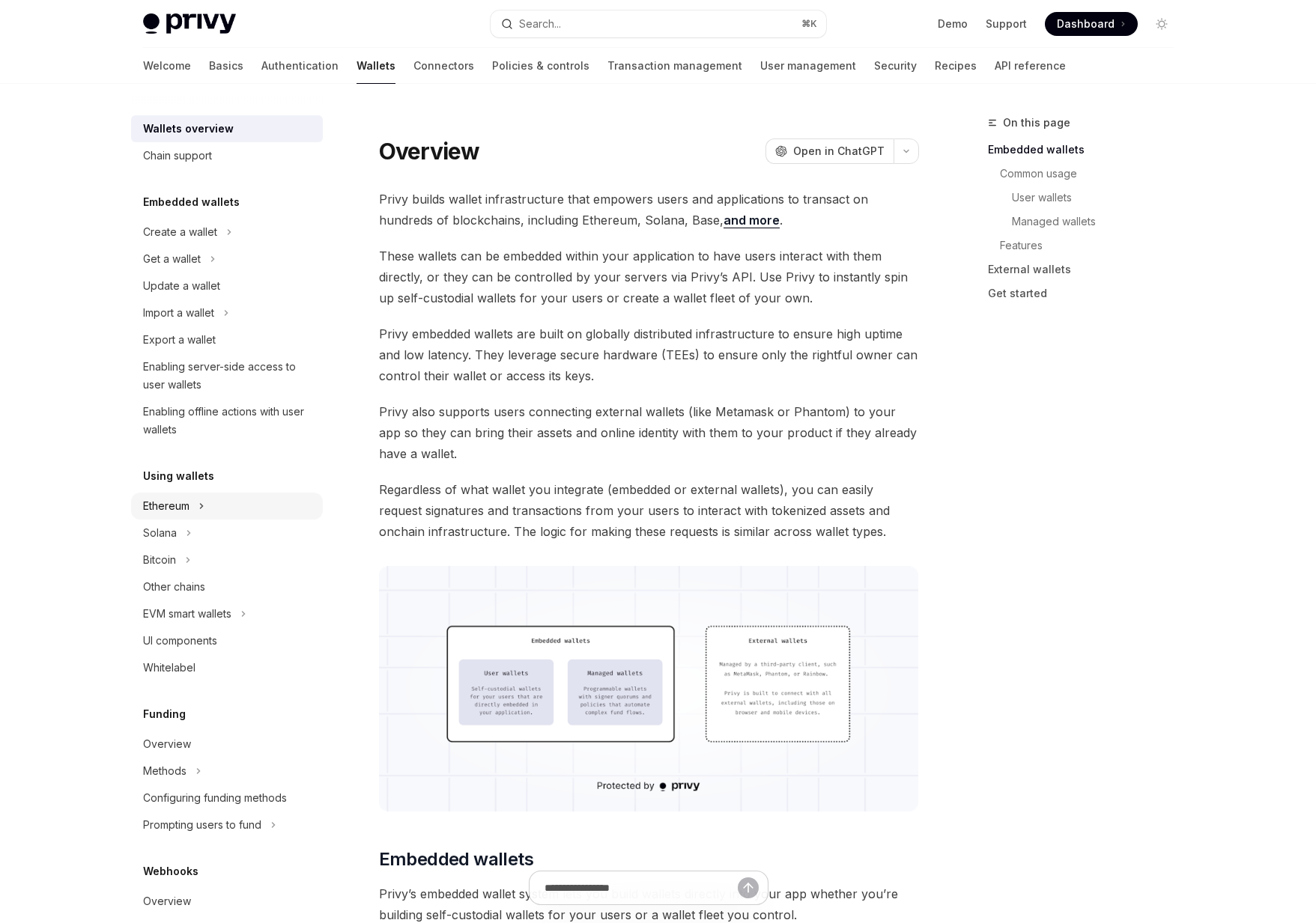
click at [172, 507] on div "Ethereum" at bounding box center [166, 506] width 47 height 18
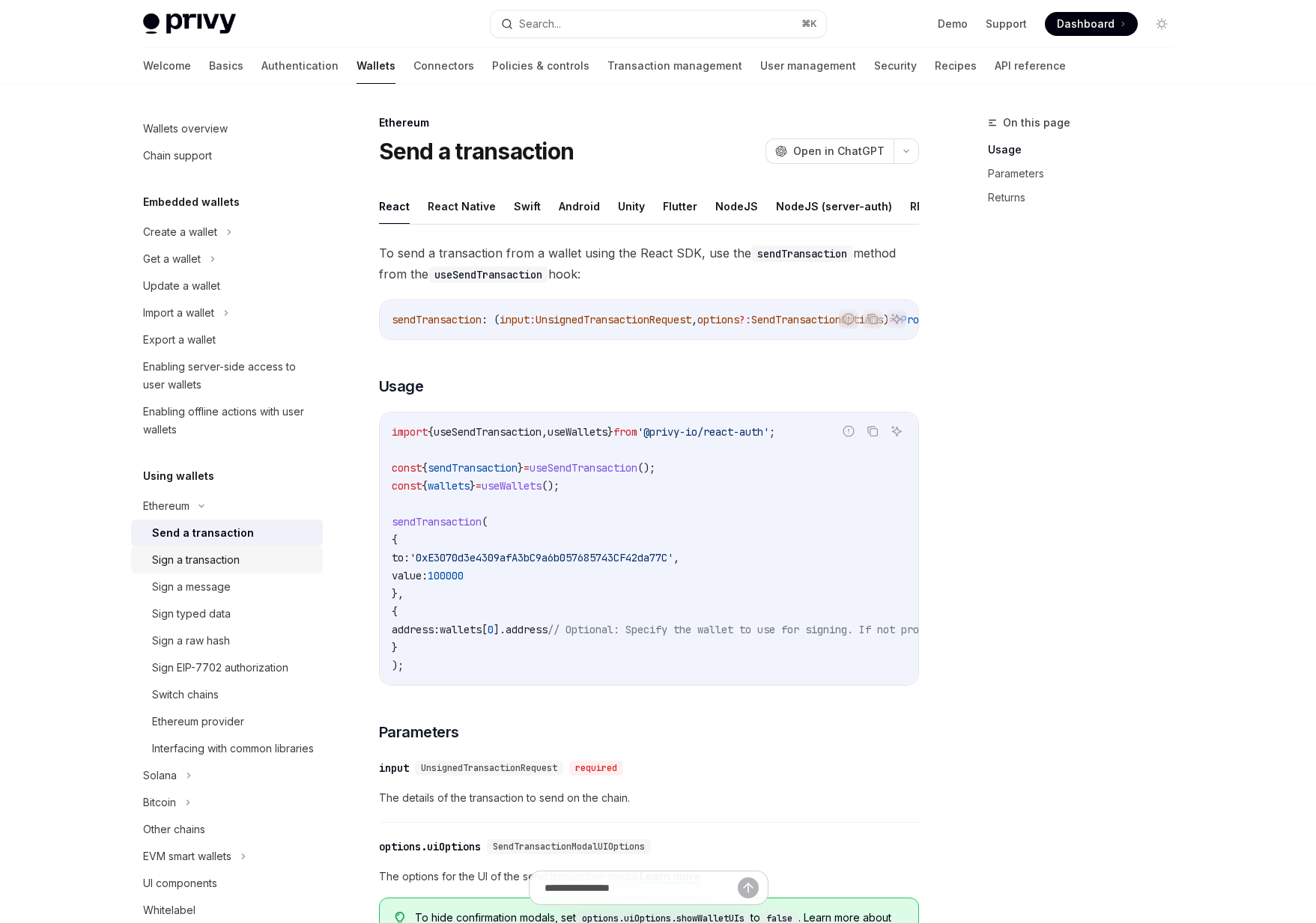
click at [170, 557] on div "Sign a transaction" at bounding box center [196, 560] width 88 height 18
click at [191, 527] on div "Send a transaction" at bounding box center [198, 533] width 92 height 18
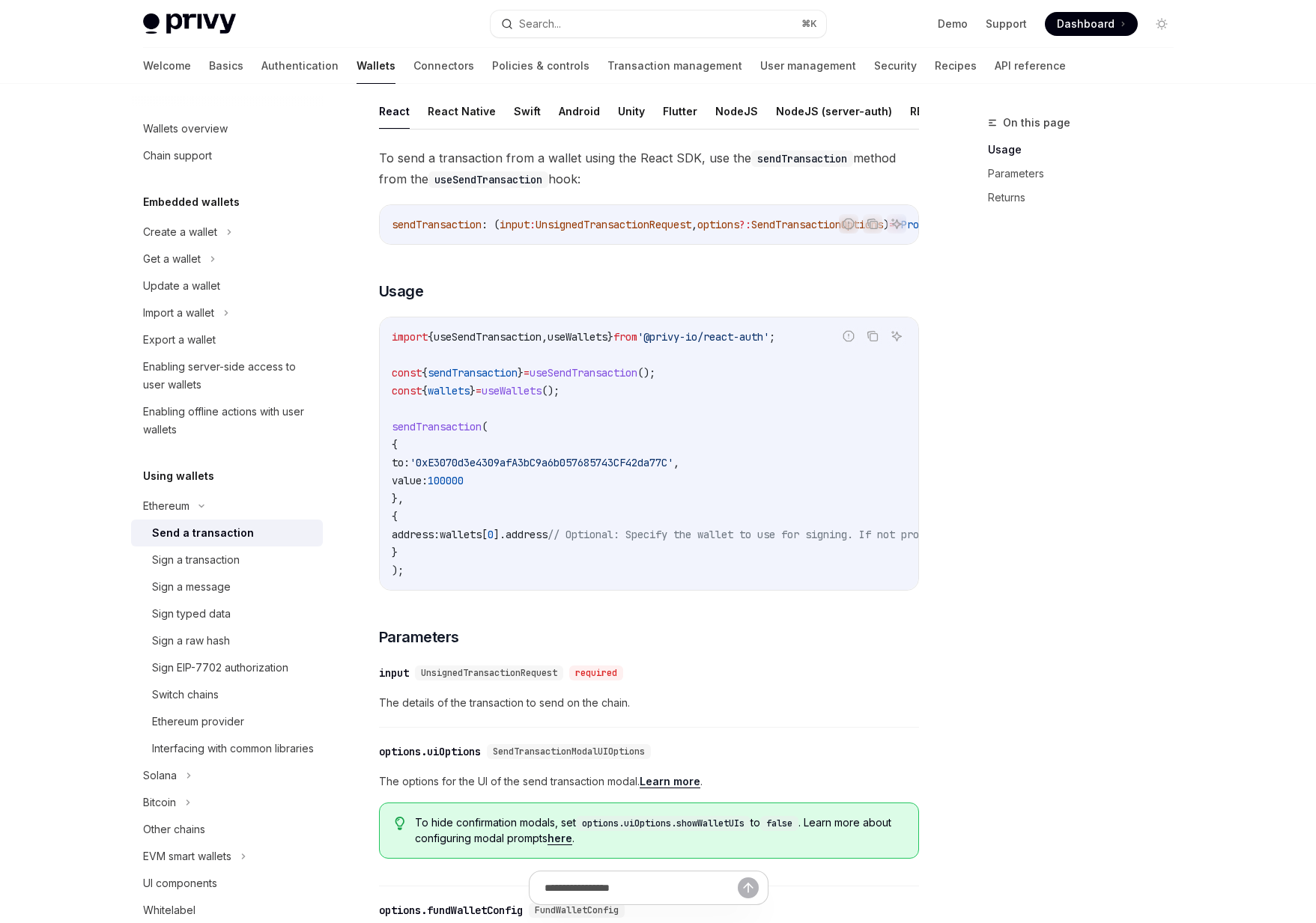
scroll to position [125, 0]
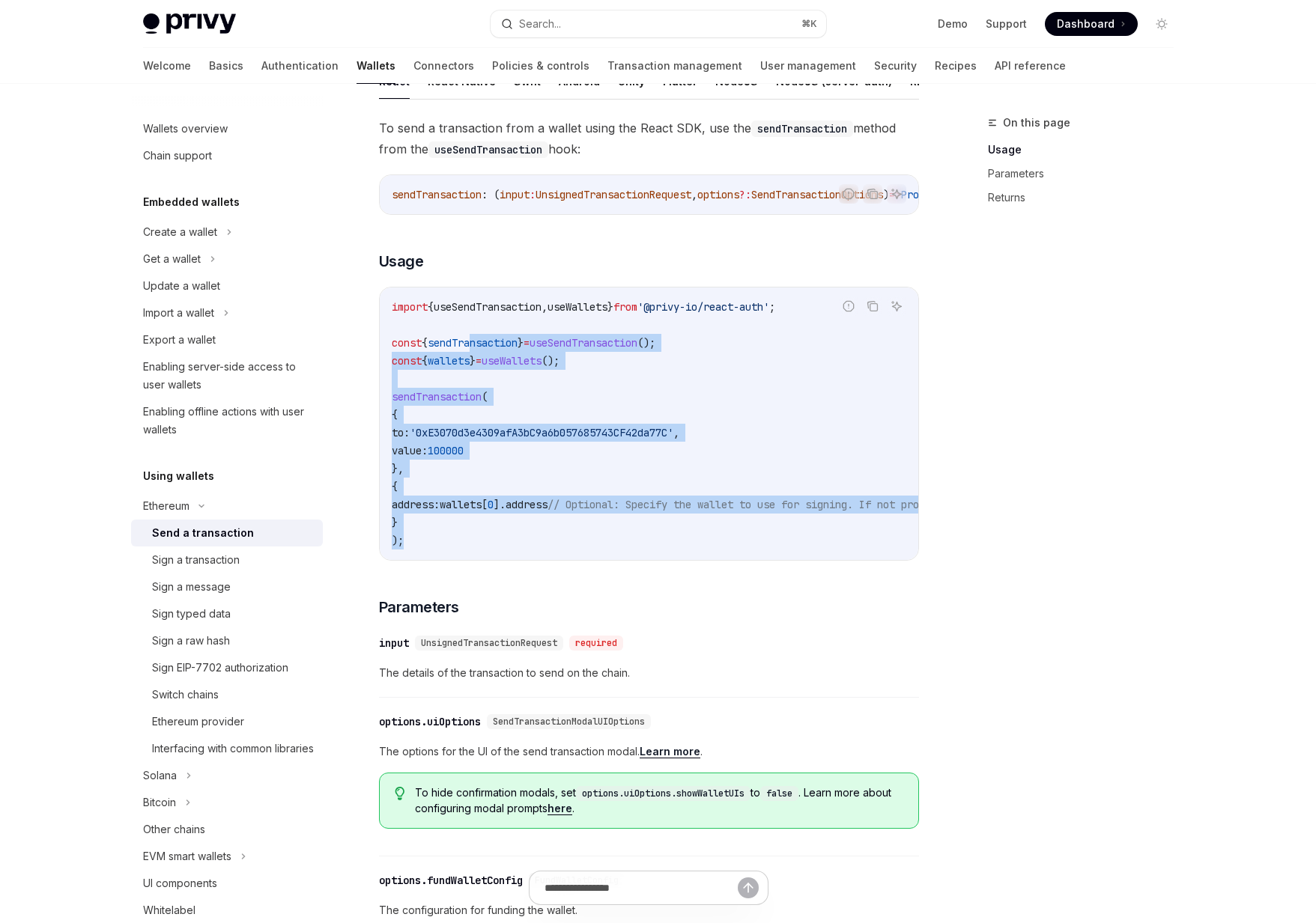
drag, startPoint x: 578, startPoint y: 560, endPoint x: 476, endPoint y: 356, distance: 228.1
click at [476, 356] on div "import { useSendTransaction , useWallets } from '@privy-io/react-auth' ; const …" at bounding box center [649, 423] width 539 height 272
click at [476, 356] on code "import { useSendTransaction , useWallets } from '@privy-io/react-auth' ; const …" at bounding box center [784, 423] width 785 height 251
drag, startPoint x: 476, startPoint y: 356, endPoint x: 550, endPoint y: 553, distance: 210.4
click at [550, 550] on code "import { useSendTransaction , useWallets } from '@privy-io/react-auth' ; const …" at bounding box center [784, 423] width 785 height 251
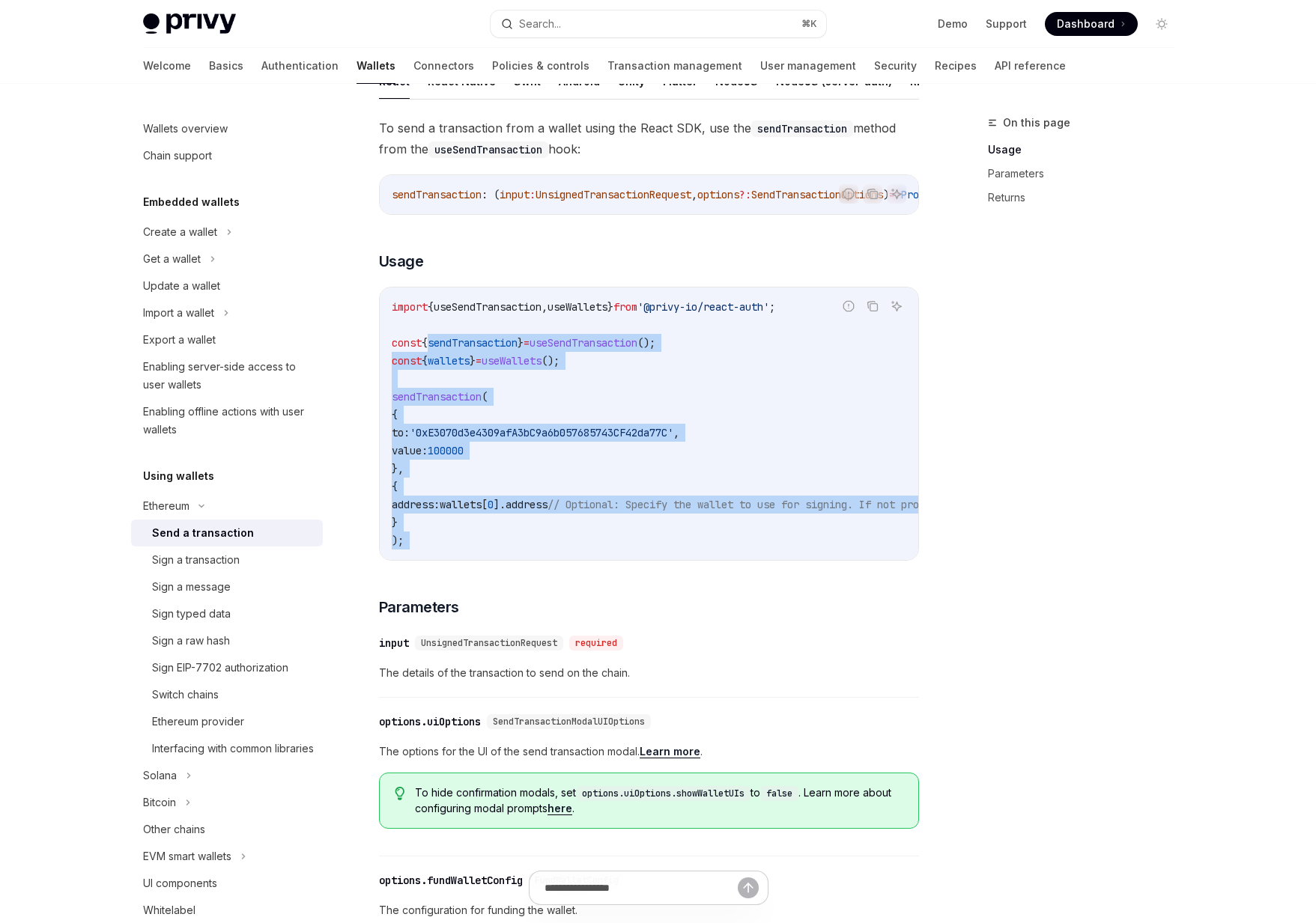
click at [550, 550] on code "import { useSendTransaction , useWallets } from '@privy-io/react-auth' ; const …" at bounding box center [784, 423] width 785 height 251
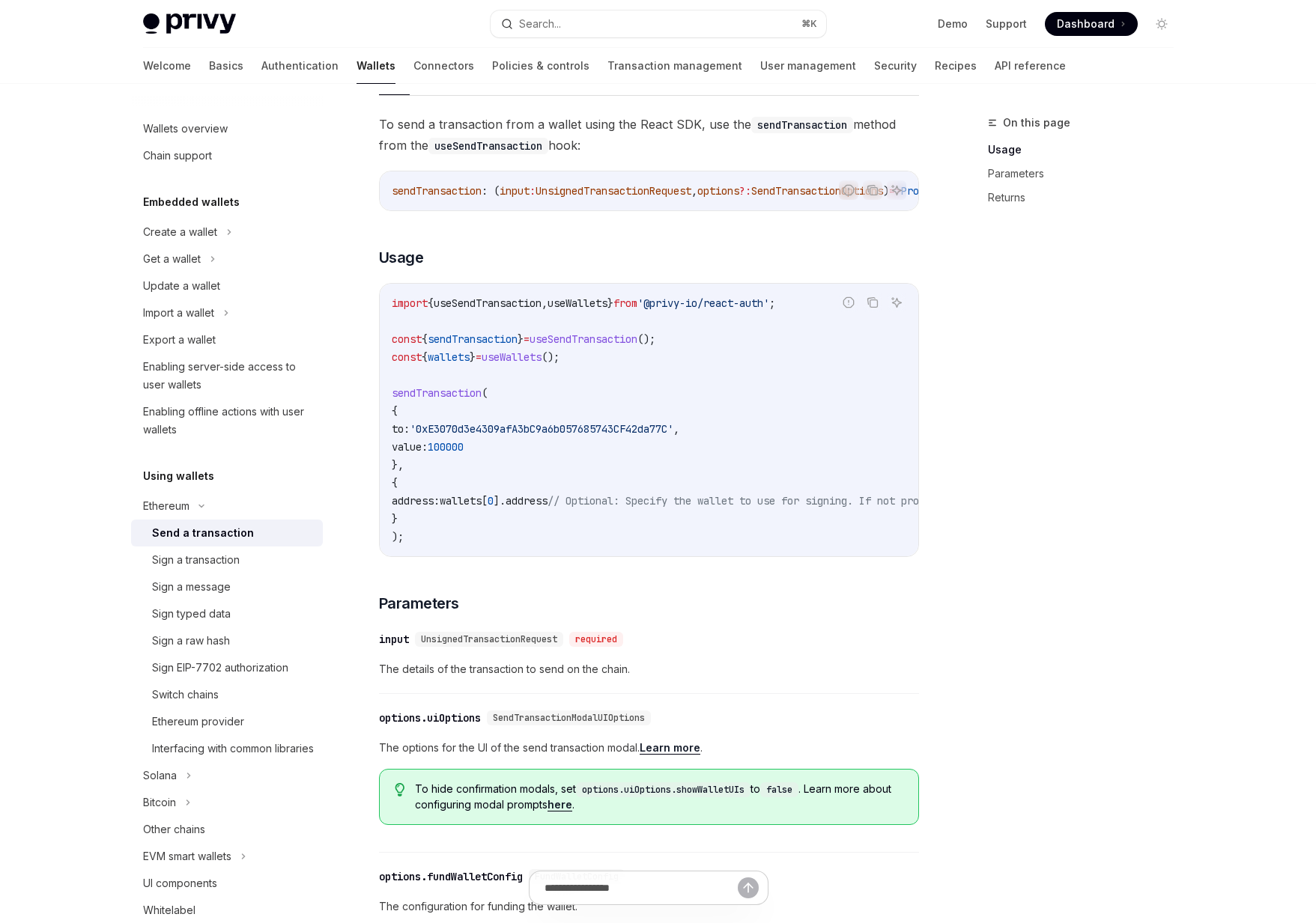
scroll to position [372, 0]
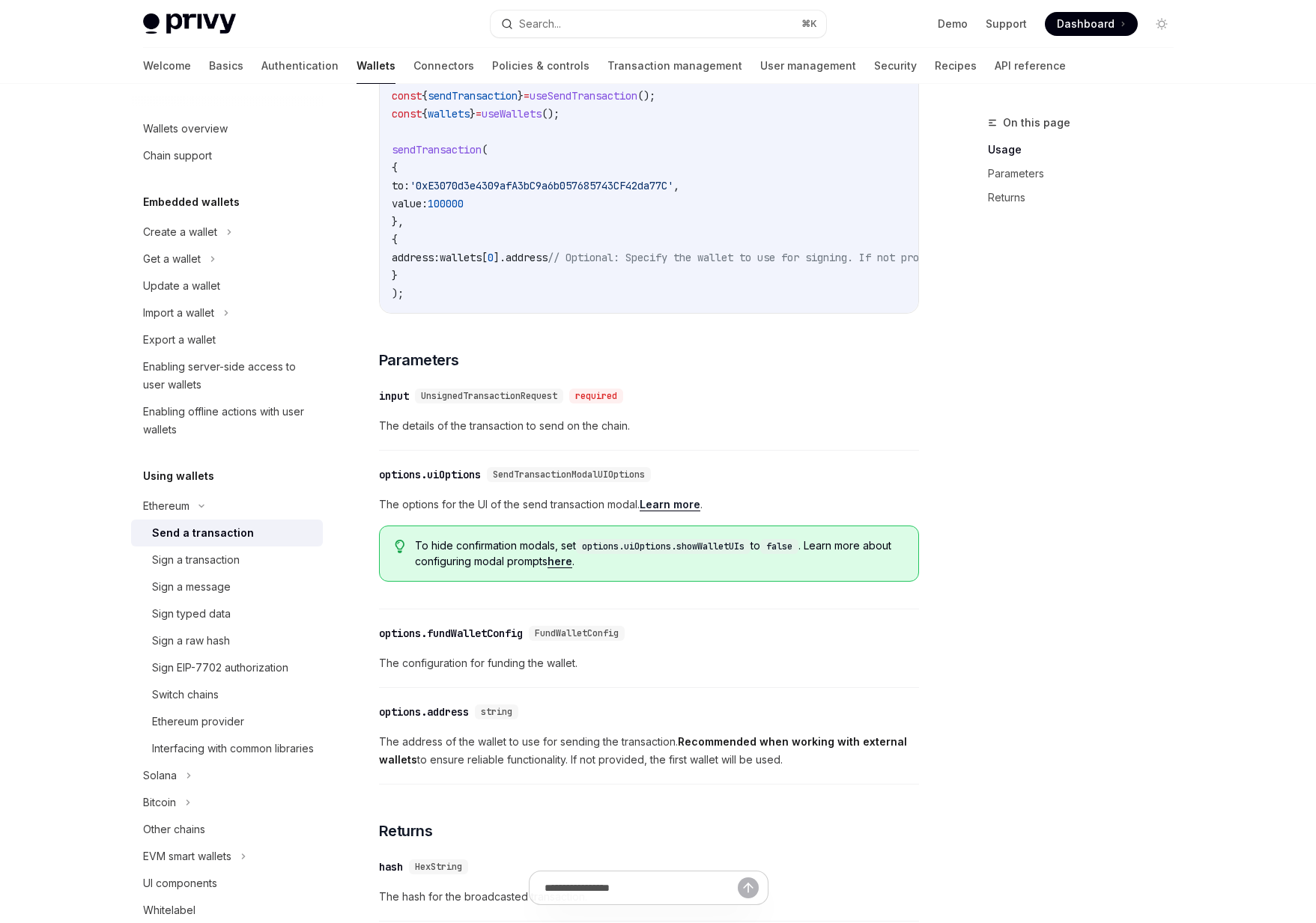
click at [512, 596] on div "​ options.uiOptions SendTransactionModalUIOptions The options for the UI of the…" at bounding box center [648, 534] width 540 height 151
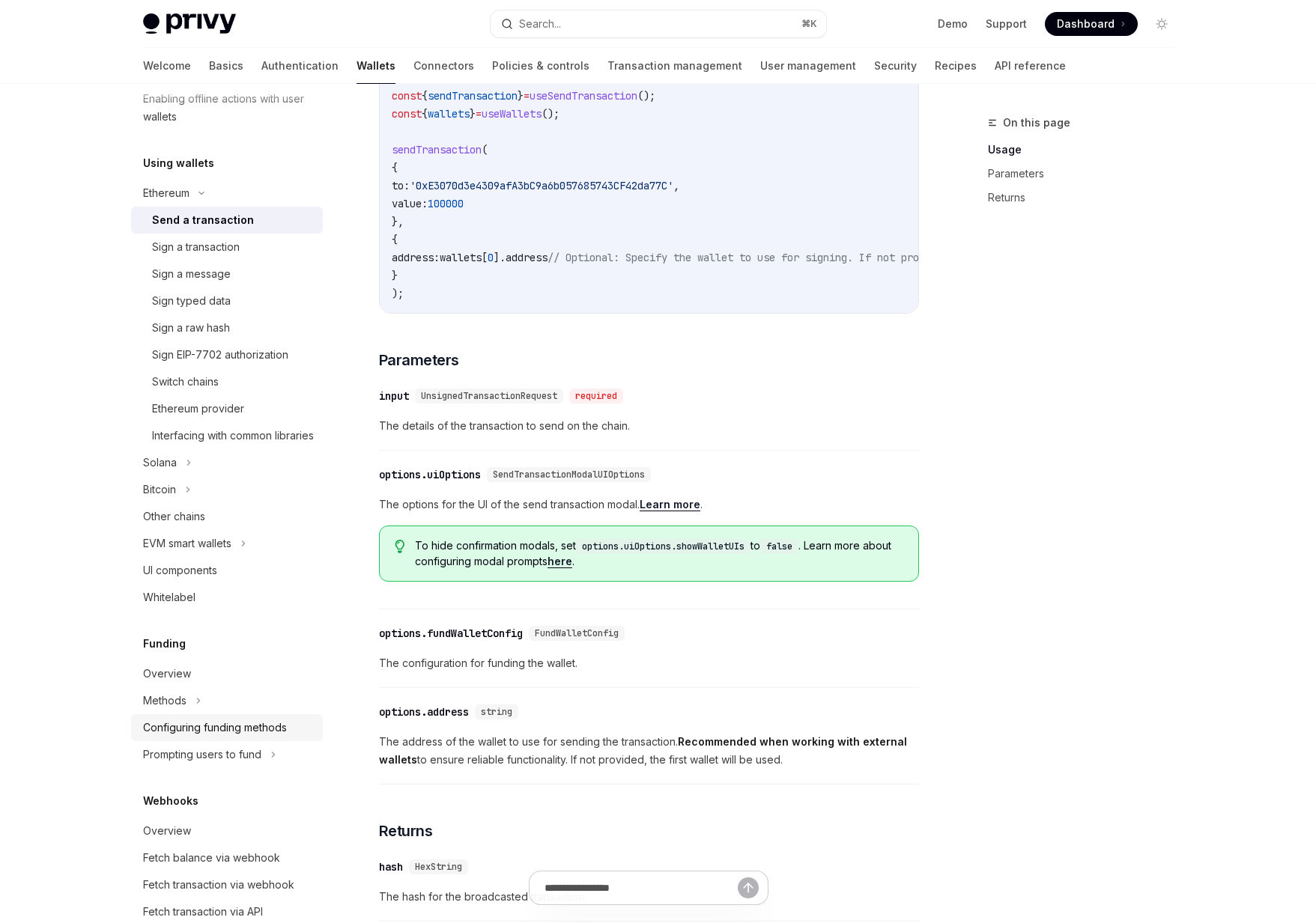
scroll to position [623, 0]
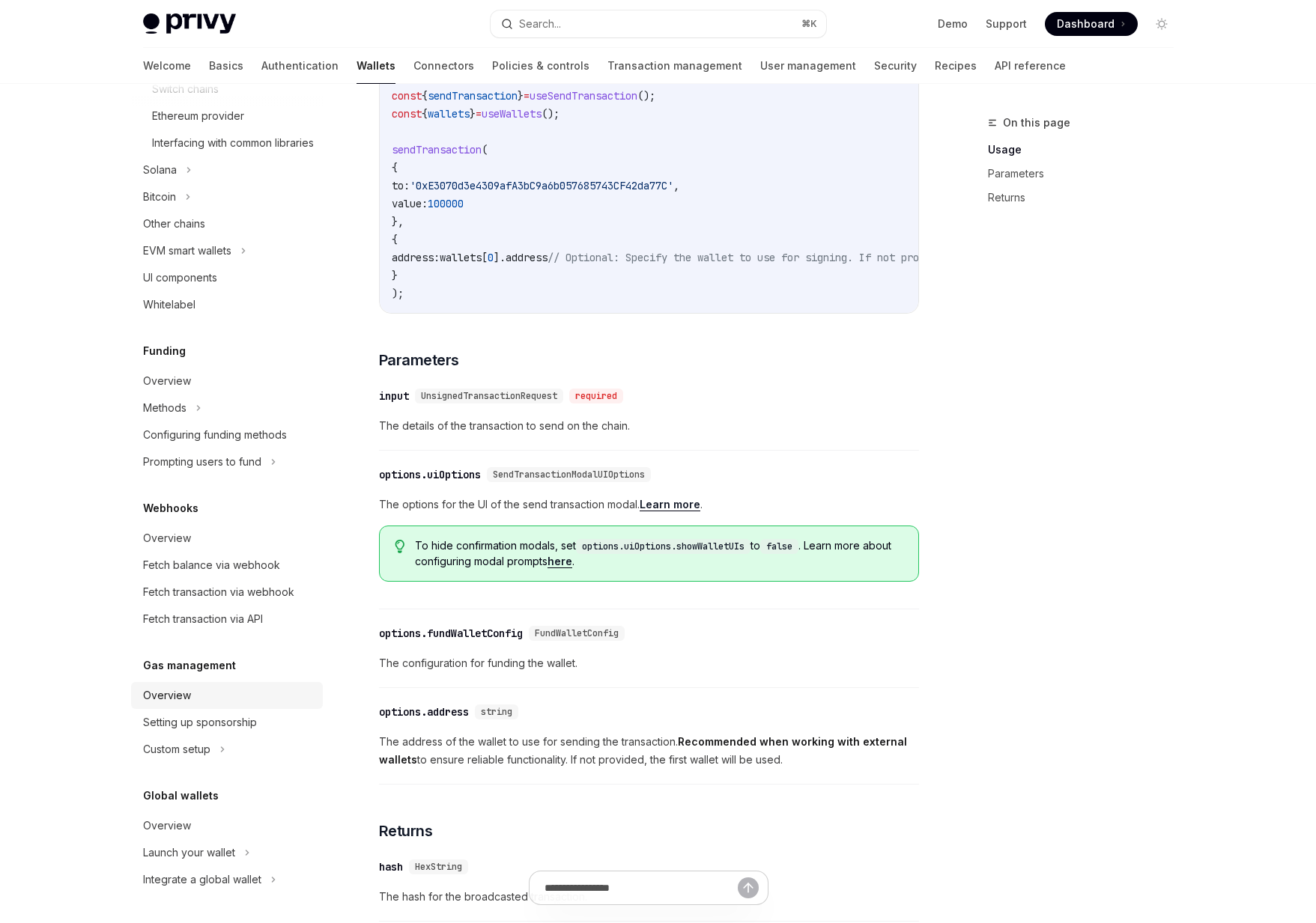
click at [195, 701] on div "Overview" at bounding box center [227, 696] width 170 height 18
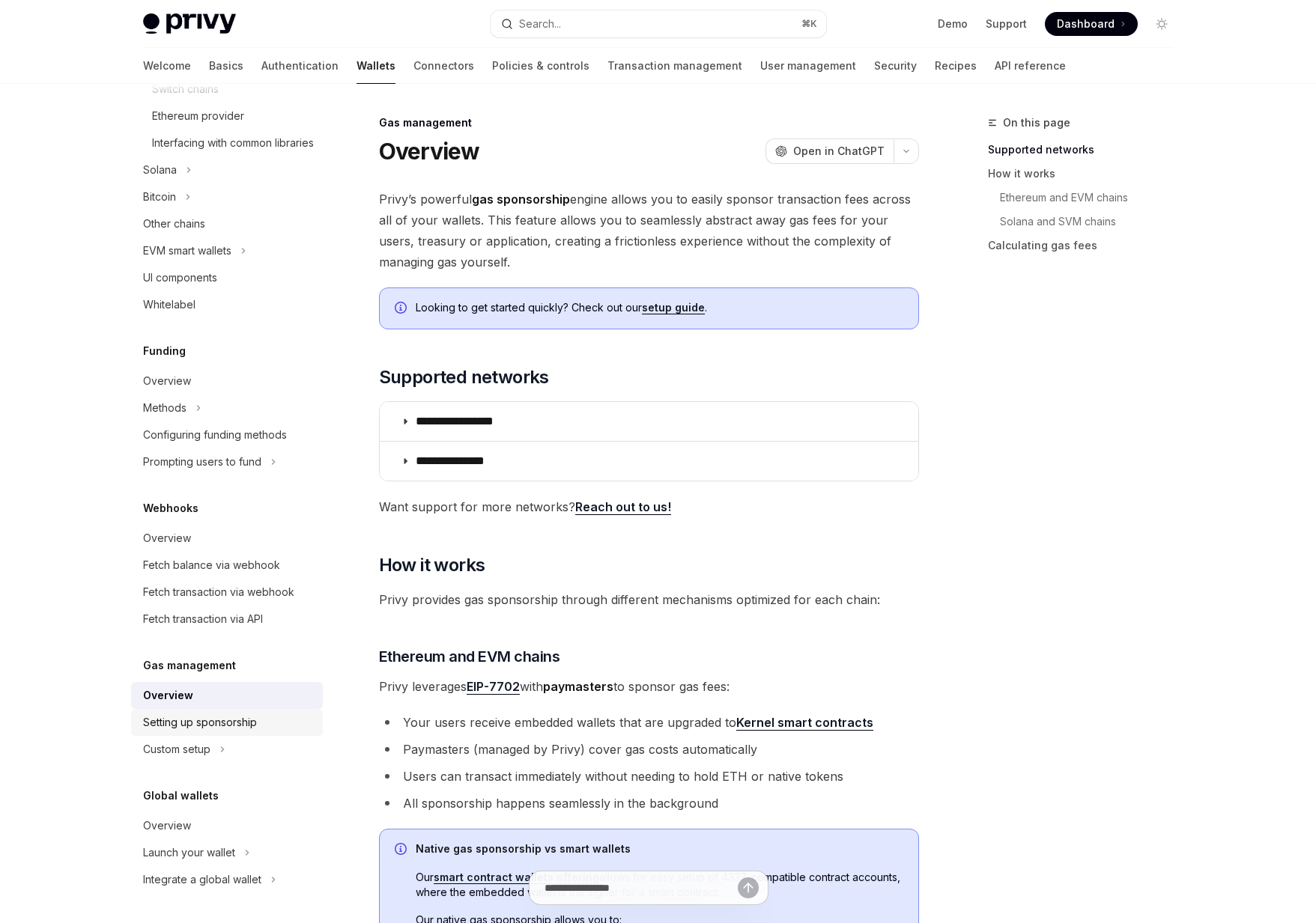
click at [188, 715] on div "Setting up sponsorship" at bounding box center [200, 722] width 114 height 18
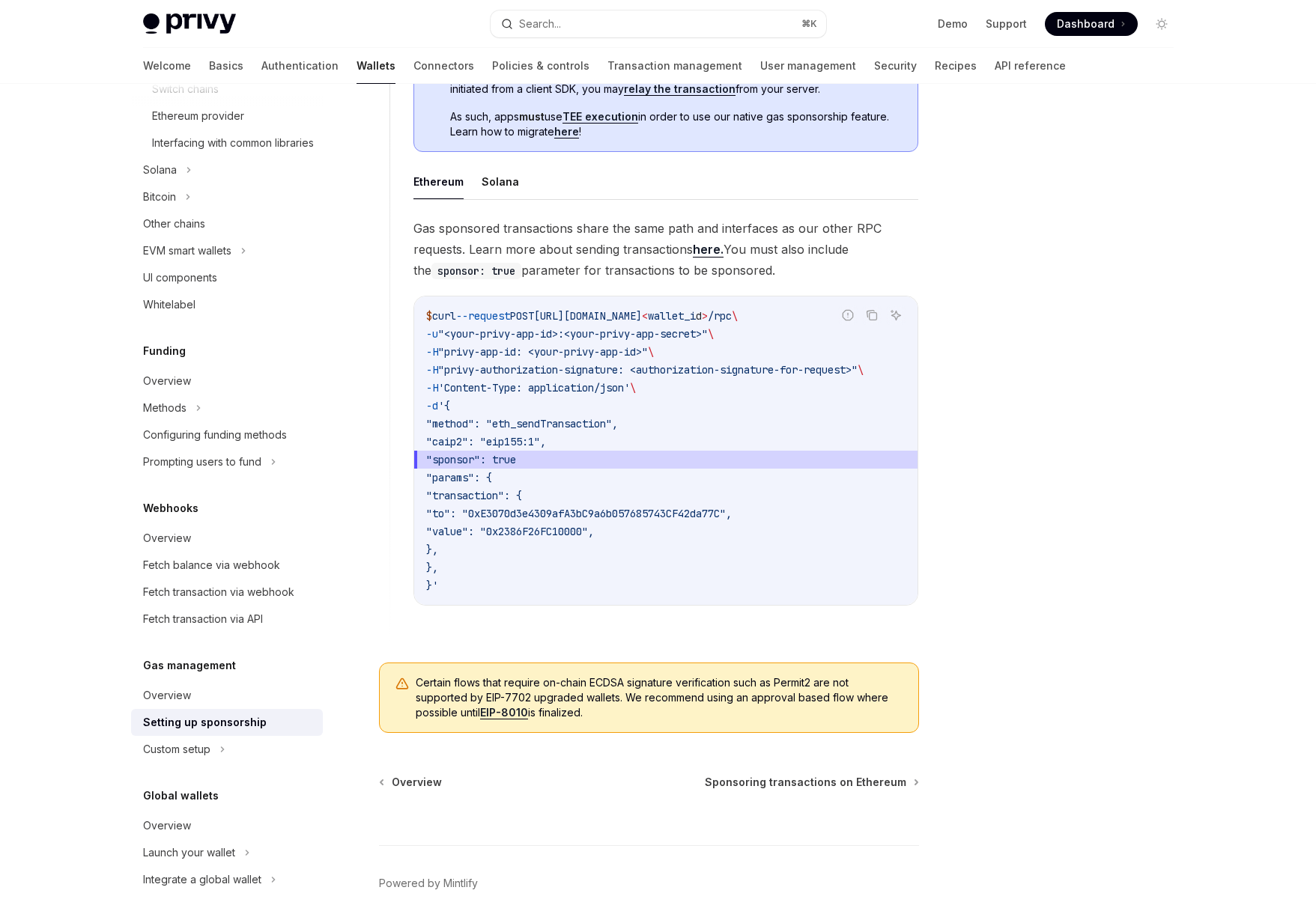
scroll to position [933, 0]
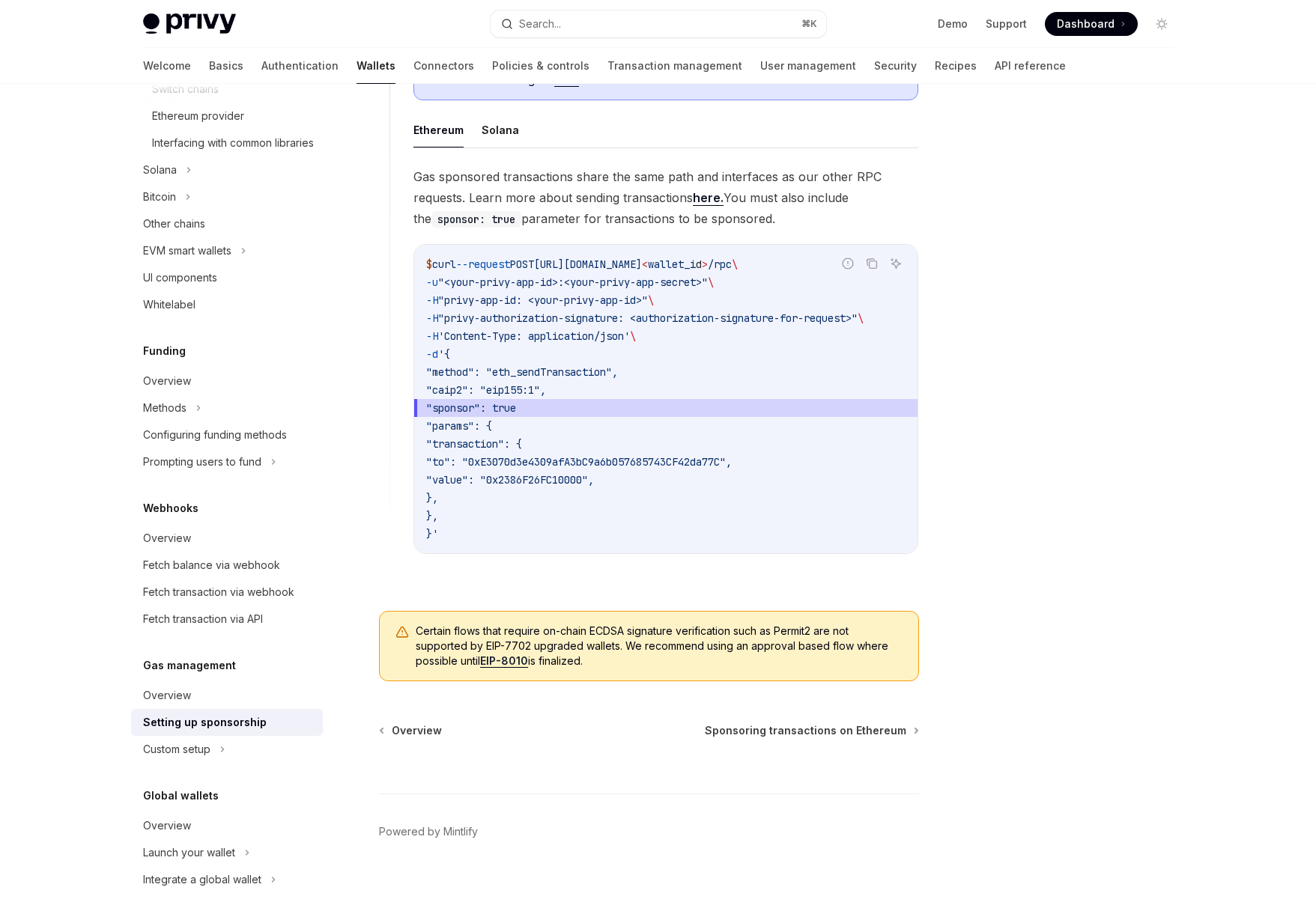
click at [203, 732] on link "Setting up sponsorship" at bounding box center [226, 722] width 191 height 27
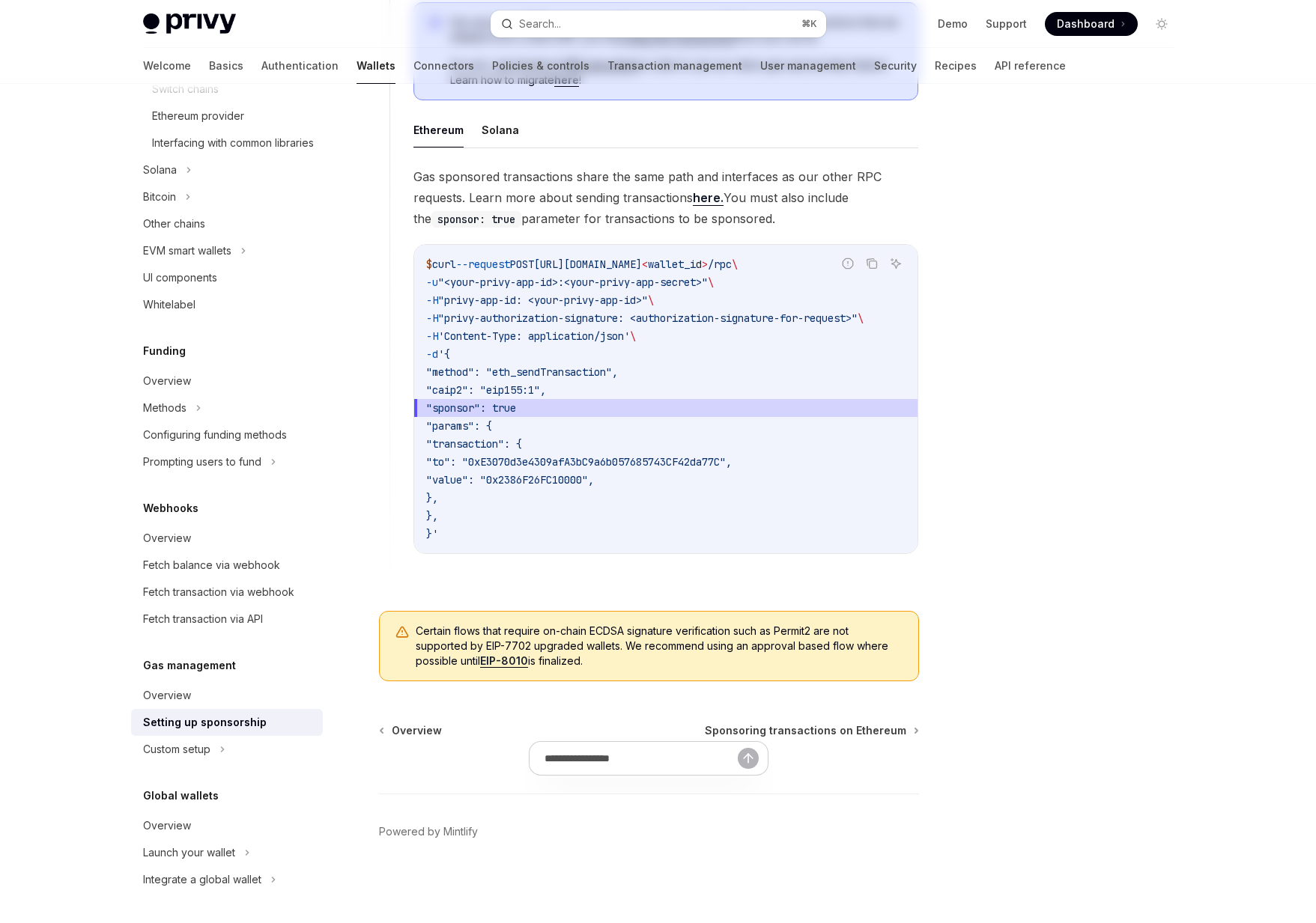
scroll to position [0, 0]
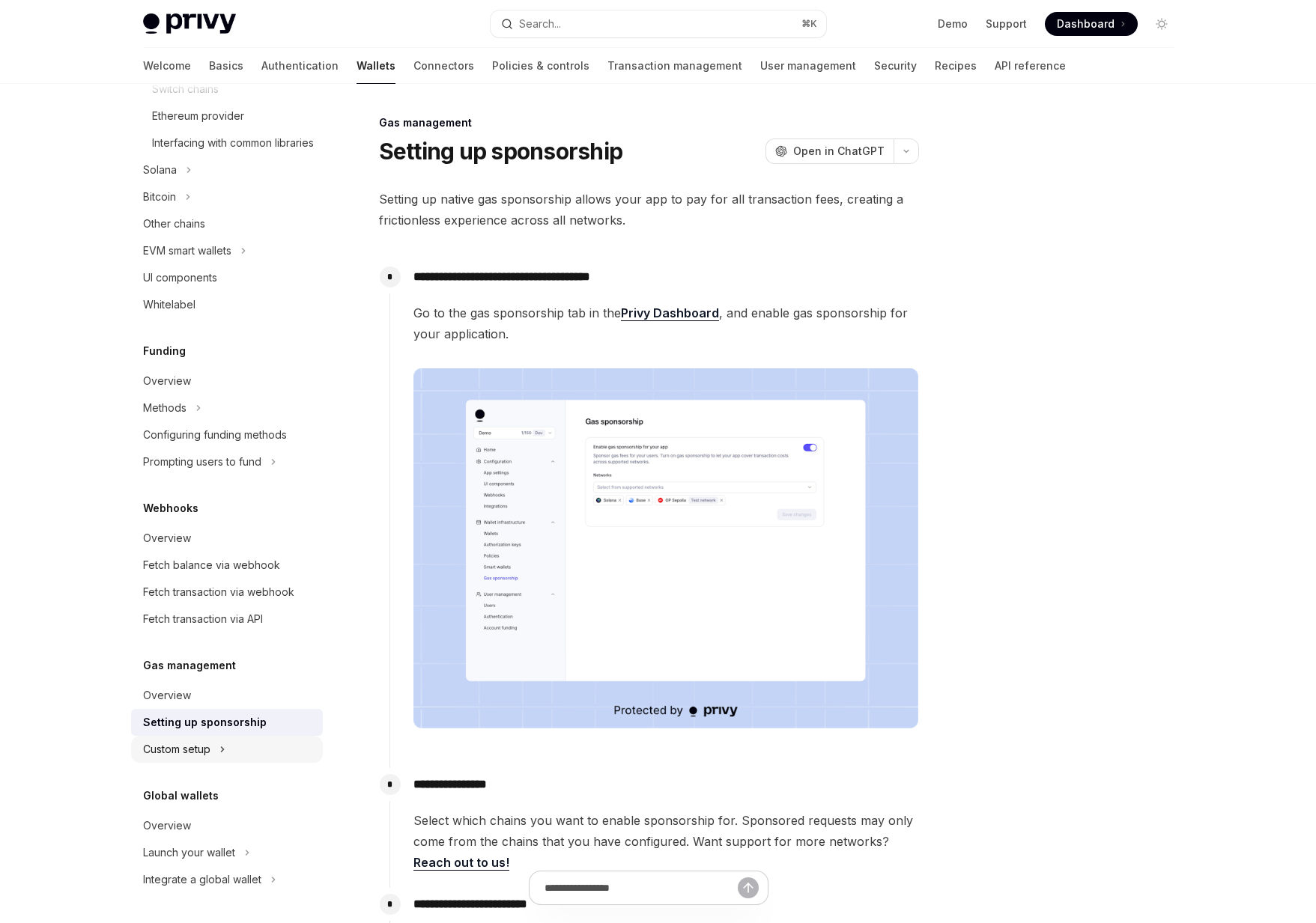
click at [195, 754] on div "Custom setup" at bounding box center [176, 749] width 68 height 18
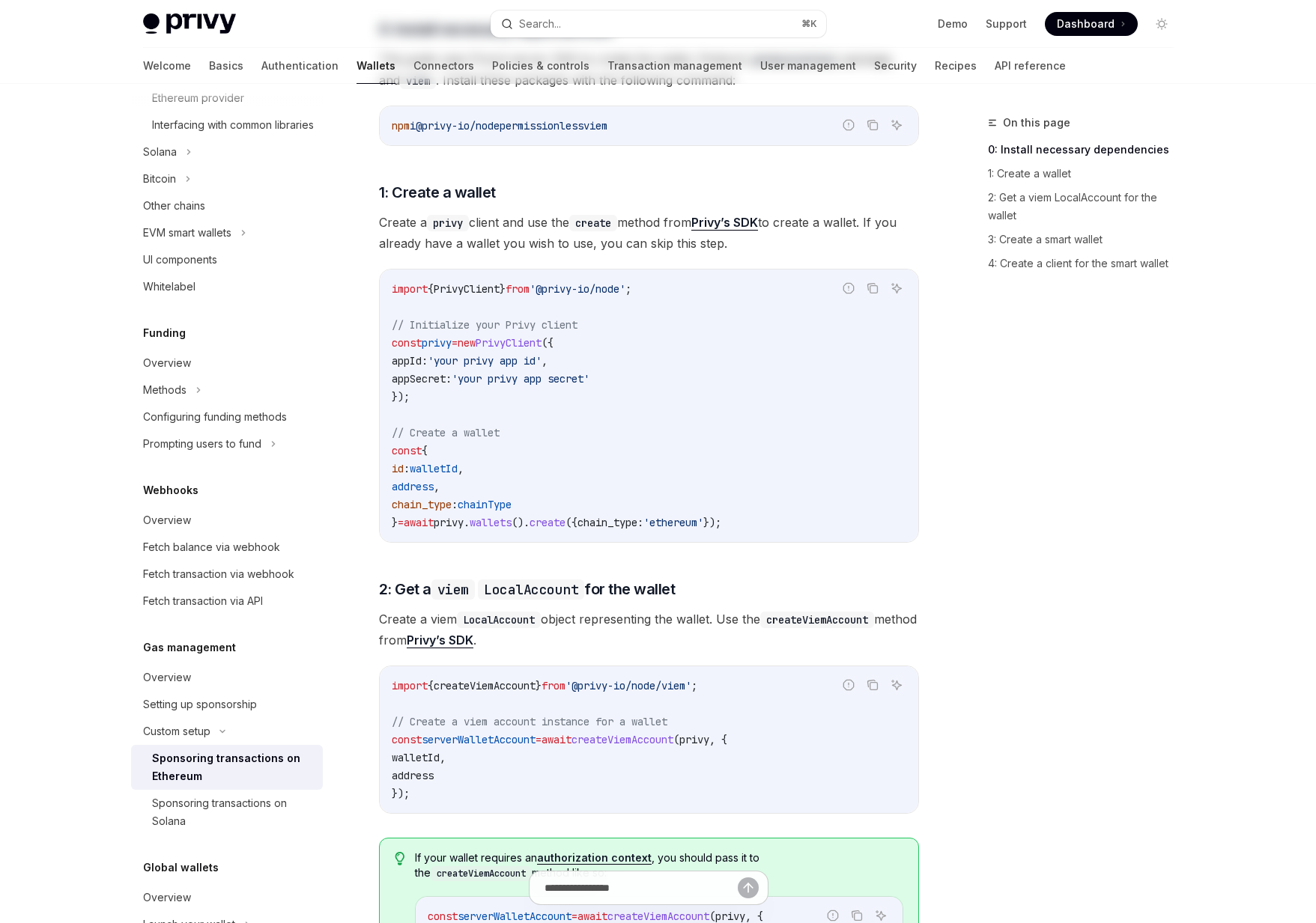
scroll to position [776, 0]
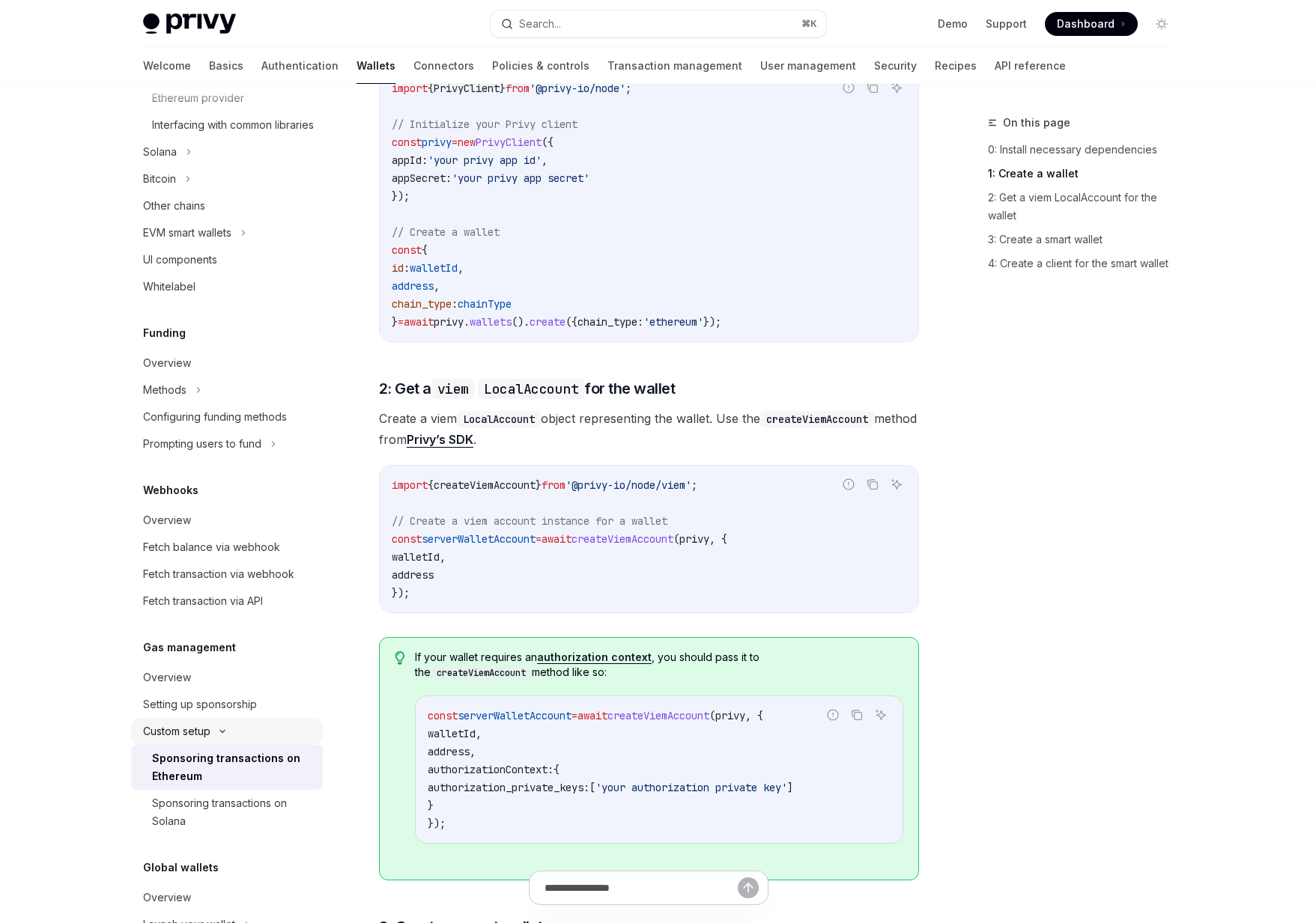
click at [205, 740] on div "Custom setup" at bounding box center [176, 731] width 68 height 18
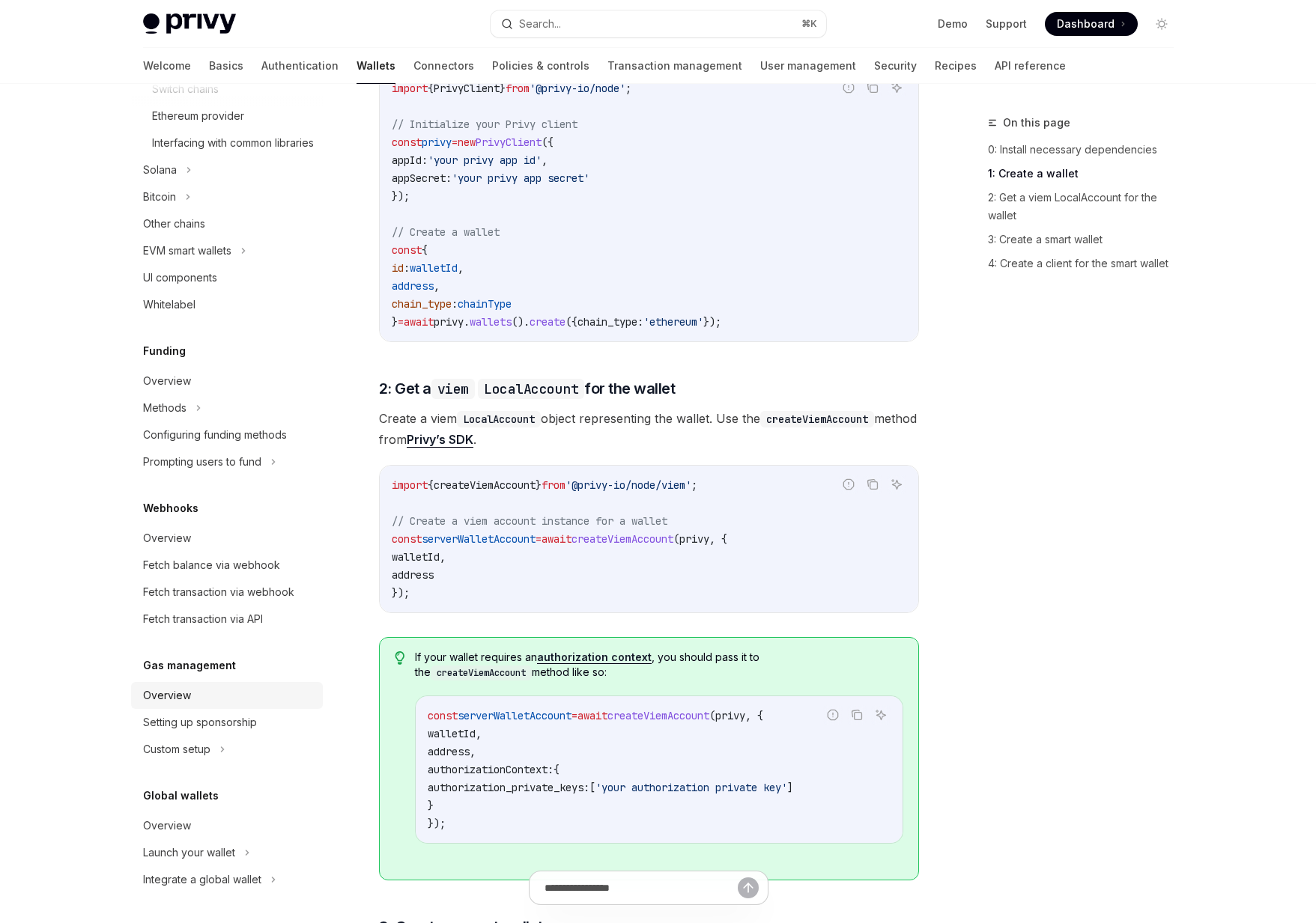
click at [186, 699] on div "Overview" at bounding box center [167, 696] width 48 height 18
type textarea "*"
